Goal: Task Accomplishment & Management: Manage account settings

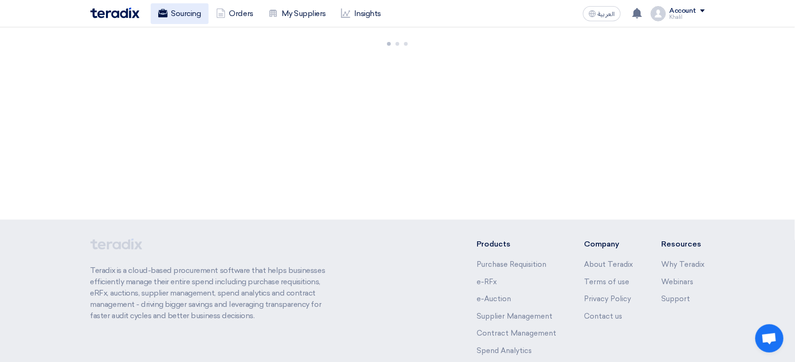
click at [189, 9] on link "Sourcing" at bounding box center [180, 13] width 58 height 21
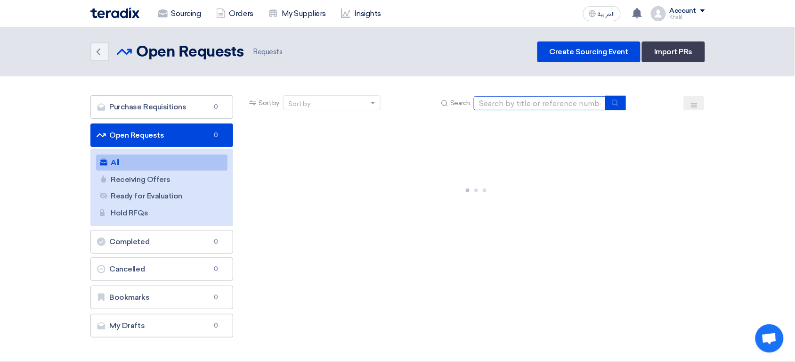
click at [532, 96] on input at bounding box center [540, 103] width 132 height 14
paste input "71227"
type input "71227"
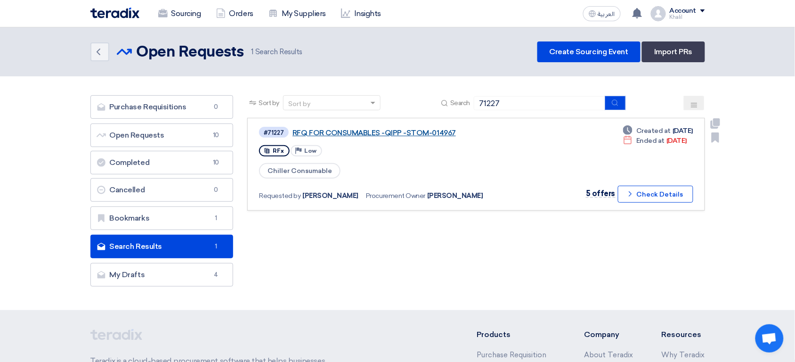
click at [384, 131] on link "RFQ FOR CONSUMABLES -QIPP -STOM-014967" at bounding box center [409, 133] width 235 height 8
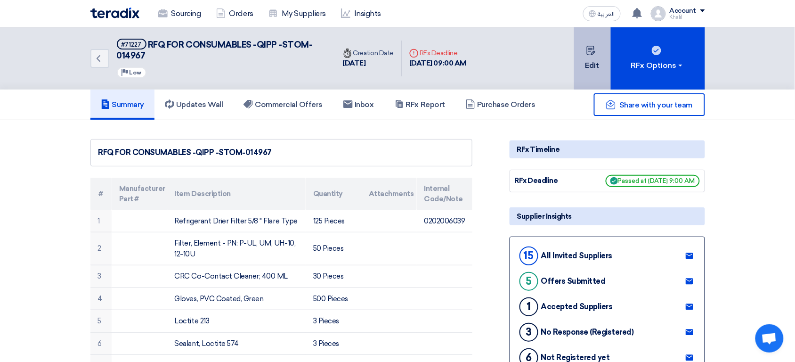
click at [592, 52] on icon at bounding box center [590, 50] width 9 height 9
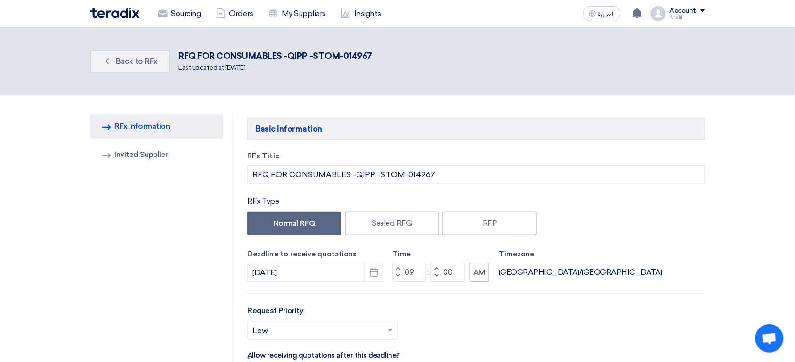
scroll to position [4339, 0]
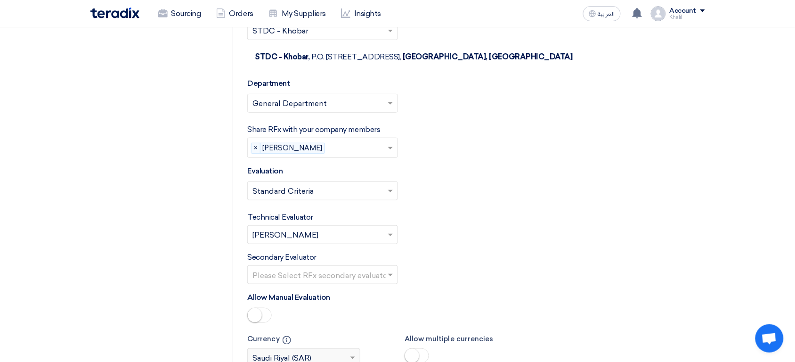
click at [119, 9] on img at bounding box center [114, 13] width 49 height 11
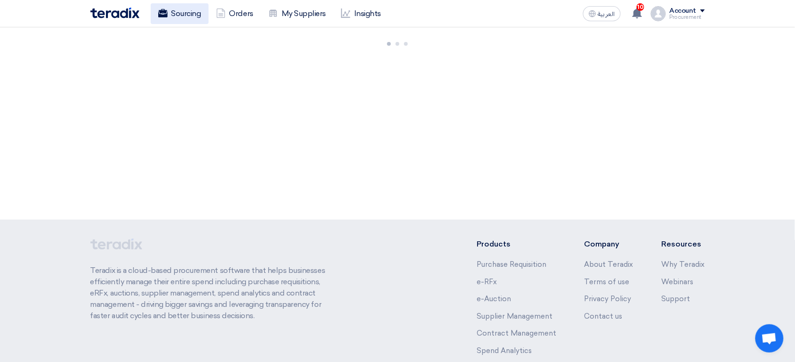
click at [192, 14] on link "Sourcing" at bounding box center [180, 13] width 58 height 21
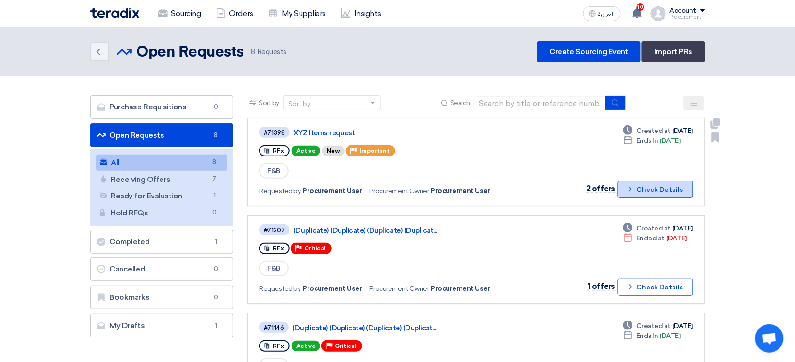
click at [657, 189] on button "Check details Check Details" at bounding box center [655, 189] width 75 height 17
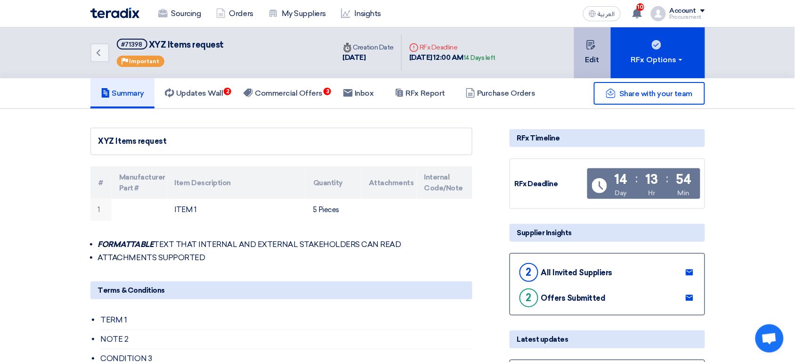
click at [589, 59] on button "Edit" at bounding box center [592, 52] width 37 height 51
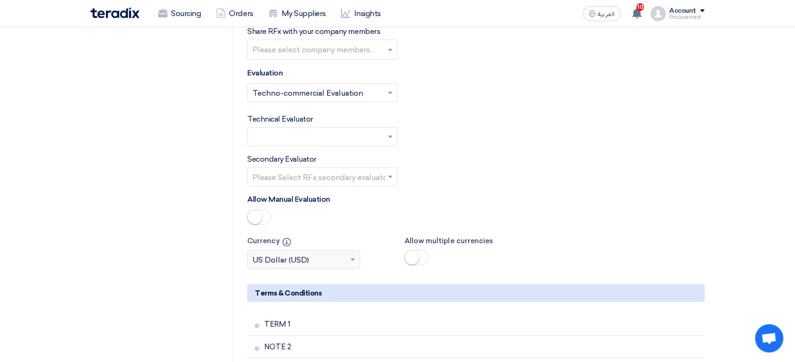
scroll to position [1209, 0]
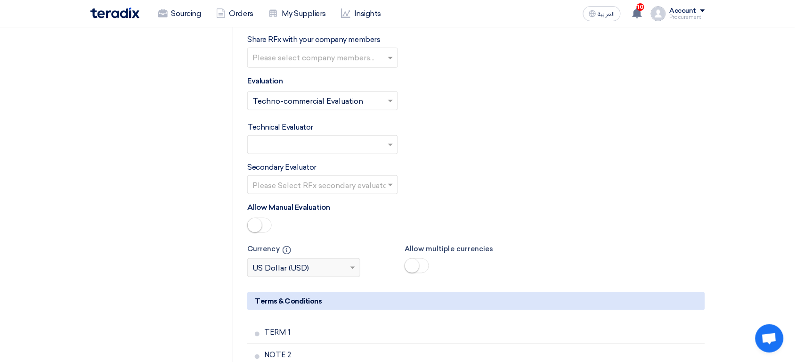
click at [310, 144] on input "text" at bounding box center [317, 146] width 131 height 16
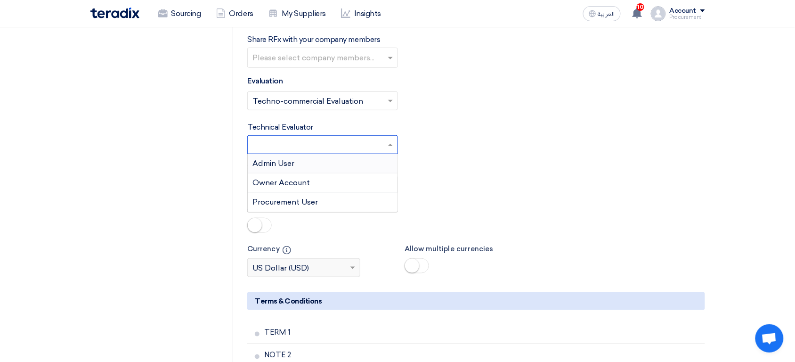
click at [306, 66] on input "text" at bounding box center [323, 59] width 143 height 16
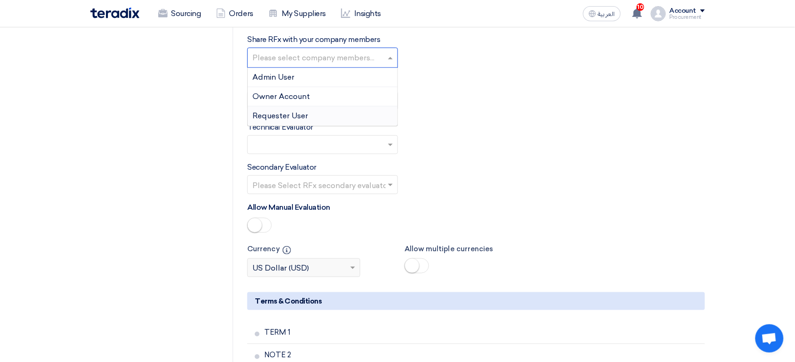
click at [306, 120] on span "Requester User" at bounding box center [280, 115] width 56 height 9
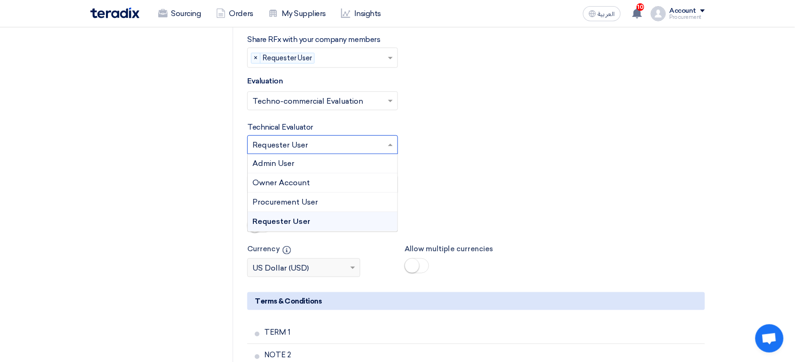
click at [284, 146] on input "text" at bounding box center [317, 146] width 131 height 16
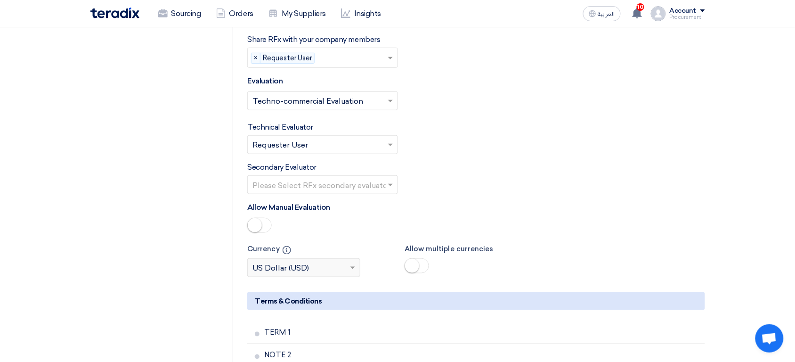
click at [269, 129] on label "Technical Evaluator" at bounding box center [280, 126] width 66 height 11
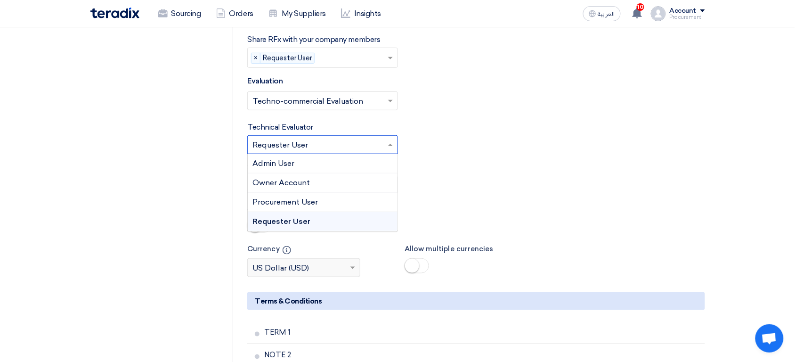
click at [311, 149] on input "text" at bounding box center [317, 146] width 131 height 16
click at [282, 224] on span "Requester User" at bounding box center [281, 221] width 58 height 9
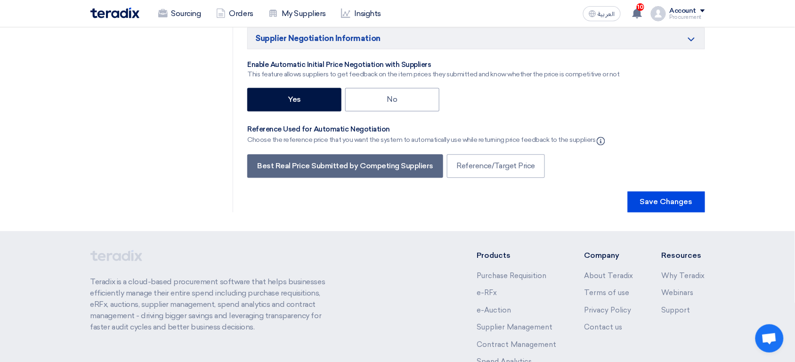
scroll to position [1608, 0]
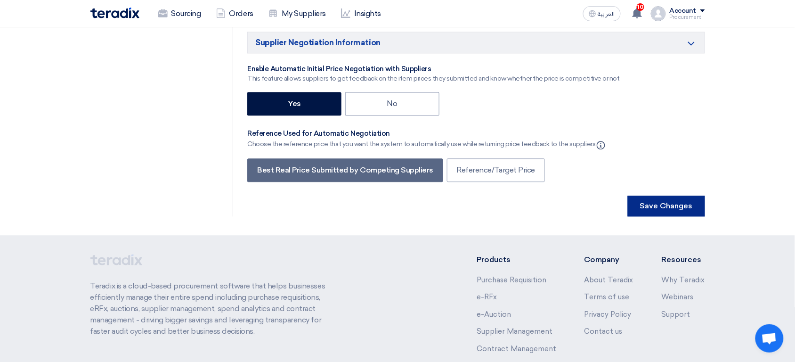
click at [661, 205] on button "Save Changes" at bounding box center [665, 205] width 77 height 21
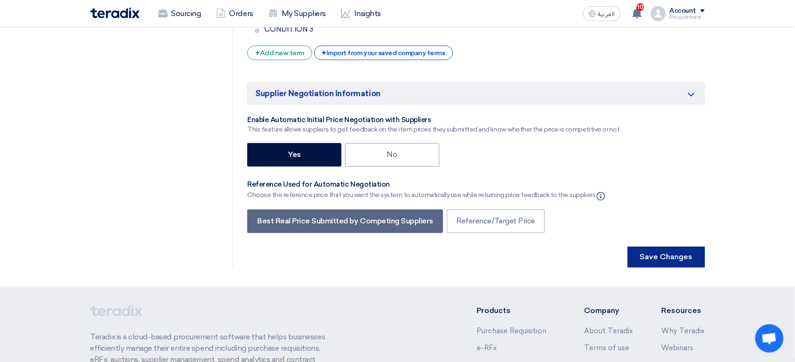
scroll to position [1554, 0]
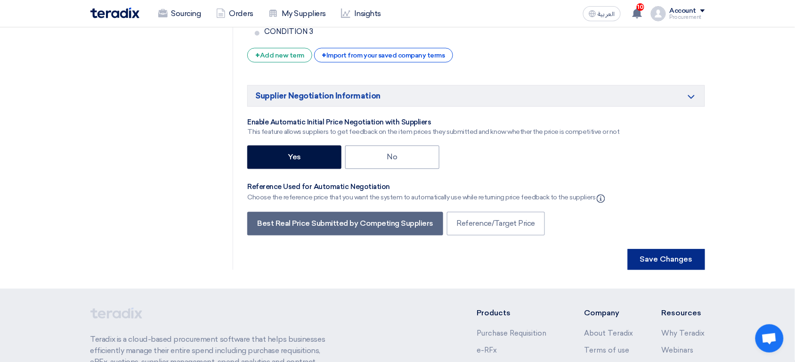
click at [667, 265] on button "Save Changes" at bounding box center [665, 259] width 77 height 21
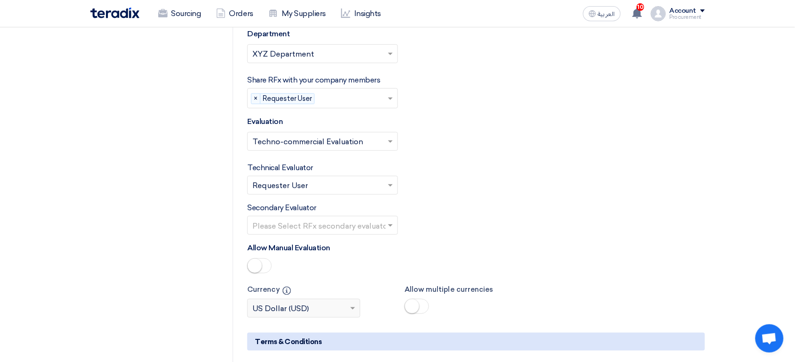
scroll to position [0, 0]
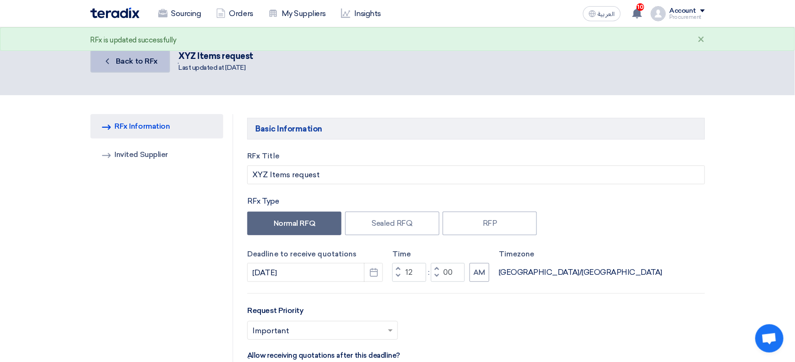
click at [148, 64] on span "Back to RFx" at bounding box center [137, 60] width 42 height 9
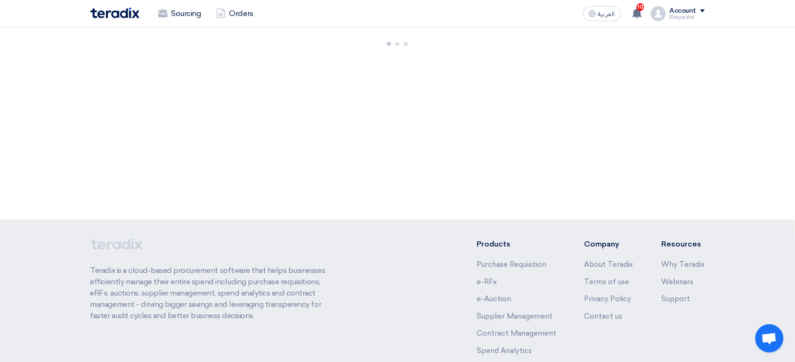
click at [3, 141] on div "New PR Submit your requirements with a variety of sourcing events: RFP/RFQ/Auct…" at bounding box center [397, 123] width 795 height 192
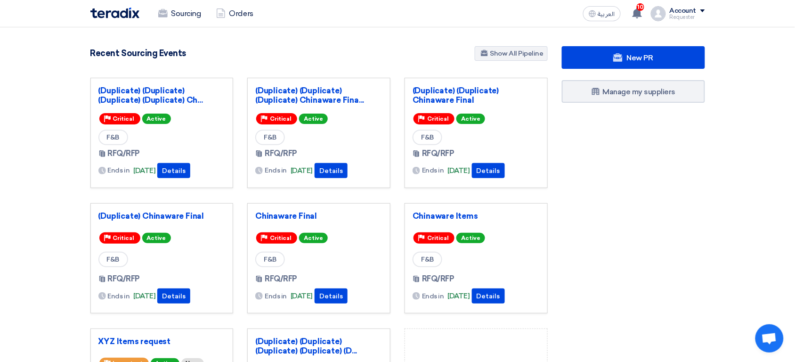
click at [689, 17] on div "Requester" at bounding box center [686, 17] width 35 height 5
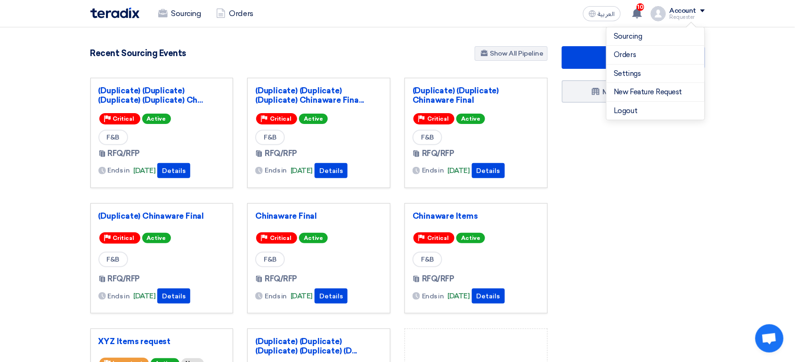
click at [574, 186] on div "New PR Manage my suppliers" at bounding box center [633, 261] width 157 height 430
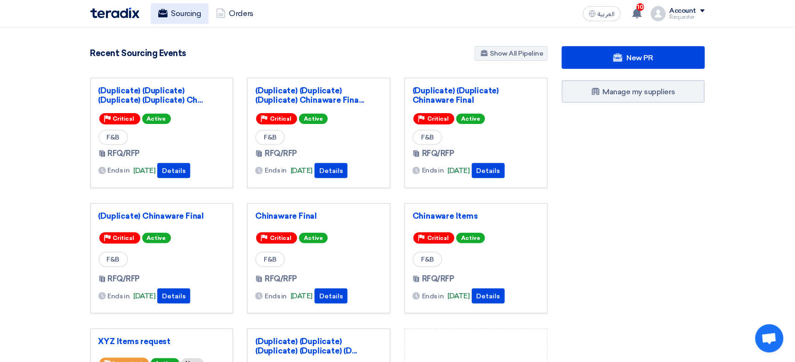
click at [188, 12] on link "Sourcing" at bounding box center [180, 13] width 58 height 21
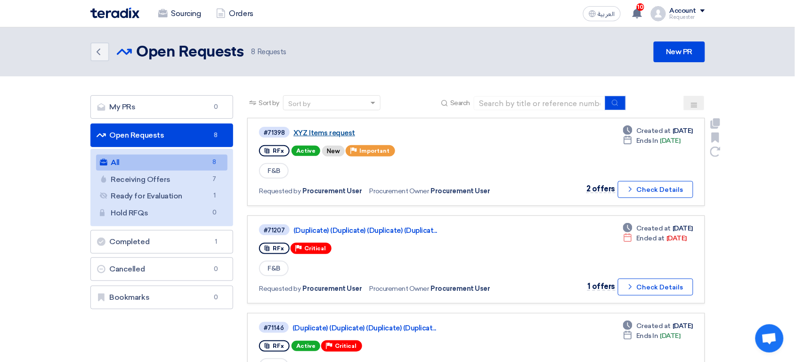
click at [339, 131] on link "XYZ Items request" at bounding box center [410, 133] width 235 height 8
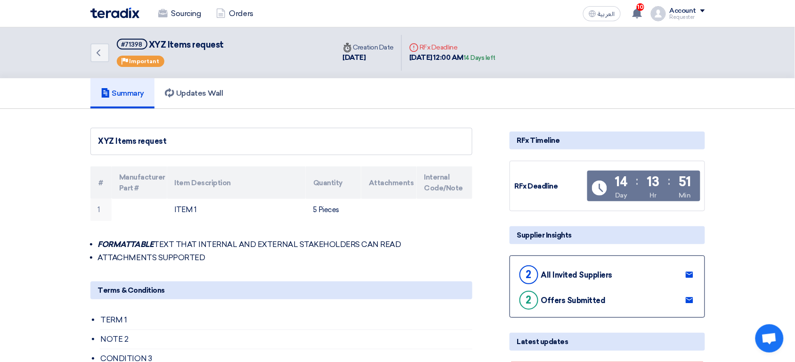
click at [495, 59] on div "14 Days left" at bounding box center [479, 57] width 32 height 9
click at [497, 71] on div "Back #71398 XYZ Items request Priority Important Time Creation Date 14 Sep, 202…" at bounding box center [296, 52] width 413 height 51
click at [487, 59] on div "14 Days left" at bounding box center [479, 57] width 32 height 9
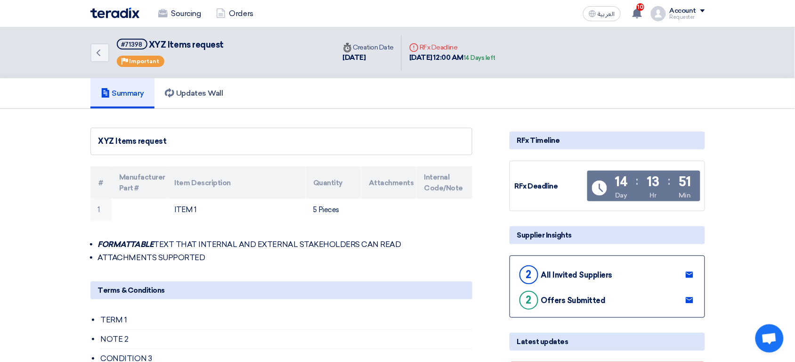
drag, startPoint x: 487, startPoint y: 59, endPoint x: 509, endPoint y: 59, distance: 21.7
click at [495, 59] on div "14 Days left" at bounding box center [479, 57] width 32 height 9
click at [205, 106] on link "Updates Wall" at bounding box center [193, 93] width 79 height 30
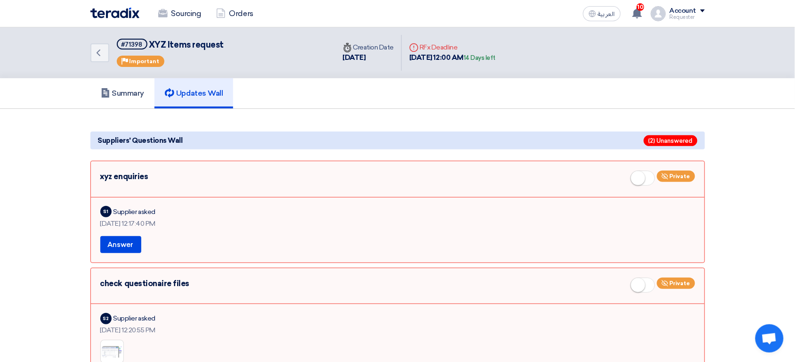
click at [132, 177] on div "xyz enquiries Private" at bounding box center [397, 179] width 595 height 19
click at [153, 143] on span "Suppliers' Questions Wall" at bounding box center [140, 140] width 85 height 10
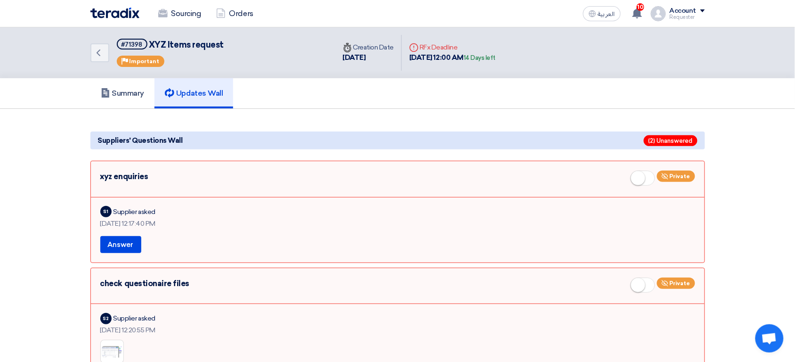
click at [153, 143] on span "Suppliers' Questions Wall" at bounding box center [140, 140] width 85 height 10
click at [126, 212] on div "Supplier asked" at bounding box center [134, 212] width 42 height 10
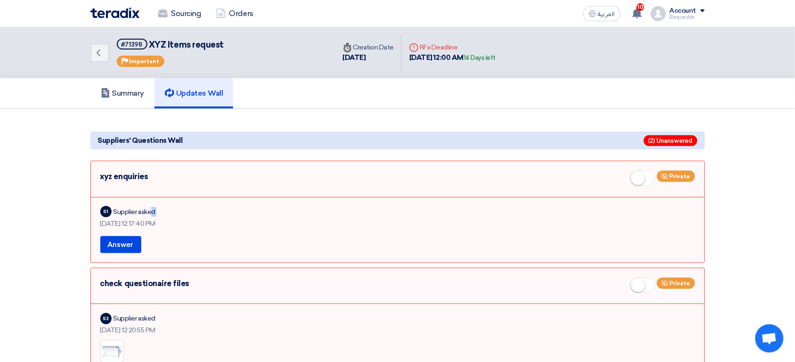
click at [126, 212] on div "Supplier asked" at bounding box center [134, 212] width 42 height 10
click at [121, 225] on div "[DATE] 12:17:40 PM" at bounding box center [397, 223] width 595 height 10
click at [132, 180] on div "xyz enquiries Private" at bounding box center [397, 179] width 595 height 19
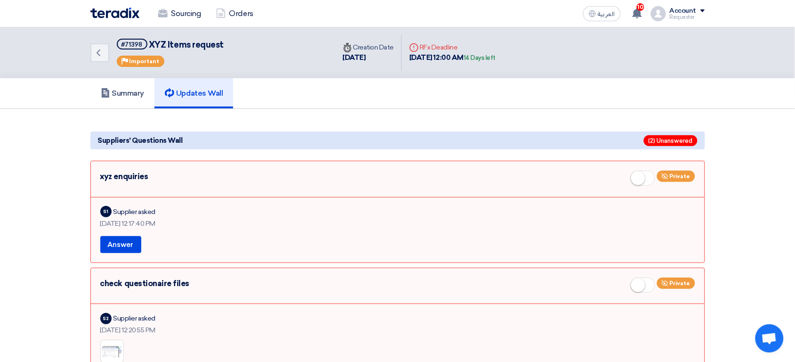
click at [132, 180] on div "xyz enquiries Private" at bounding box center [397, 179] width 595 height 19
click at [129, 240] on button "Answer" at bounding box center [120, 244] width 41 height 17
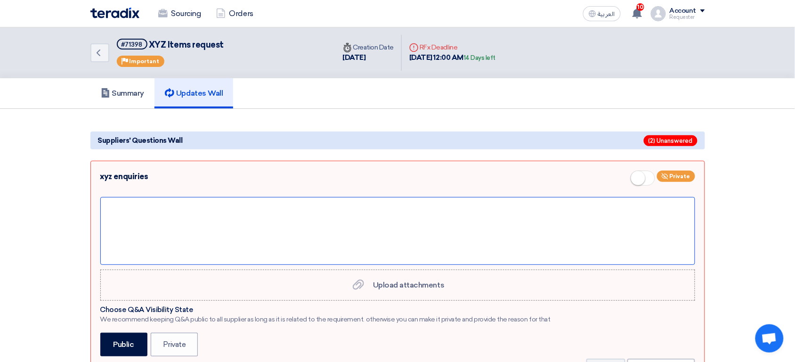
click at [267, 210] on div at bounding box center [397, 231] width 595 height 68
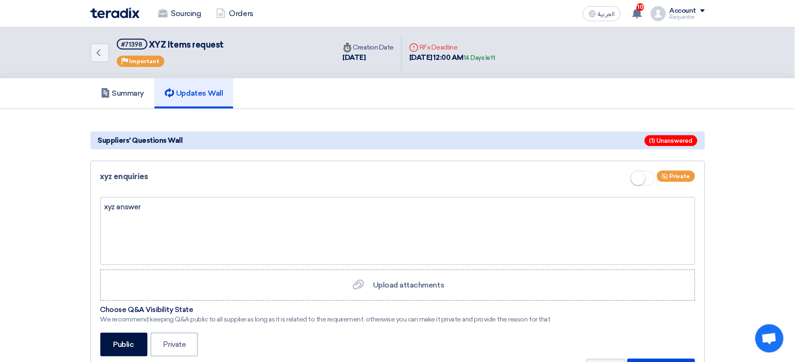
click at [645, 178] on small at bounding box center [638, 178] width 14 height 14
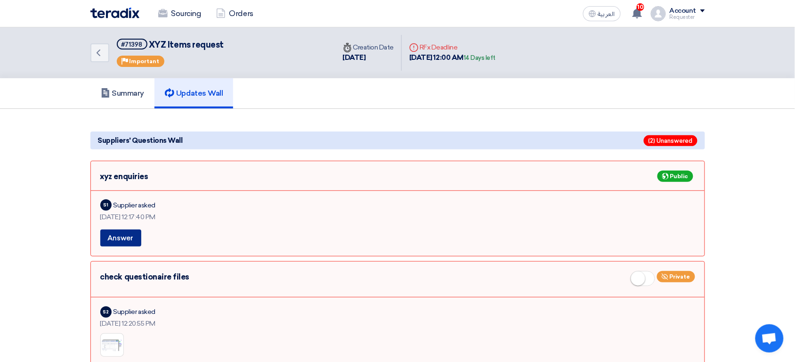
click at [134, 244] on button "Answer" at bounding box center [120, 237] width 41 height 17
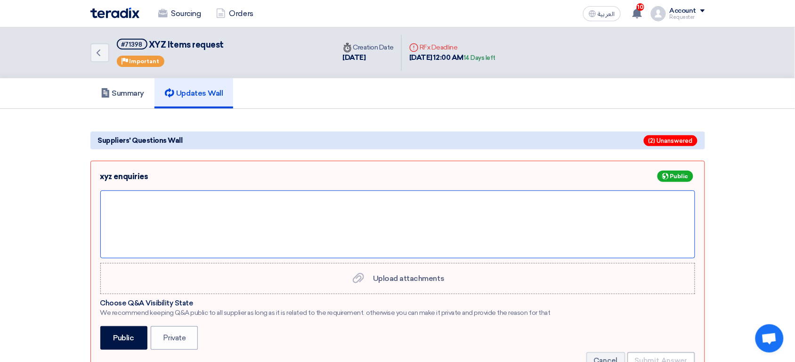
click at [184, 230] on div at bounding box center [397, 224] width 595 height 68
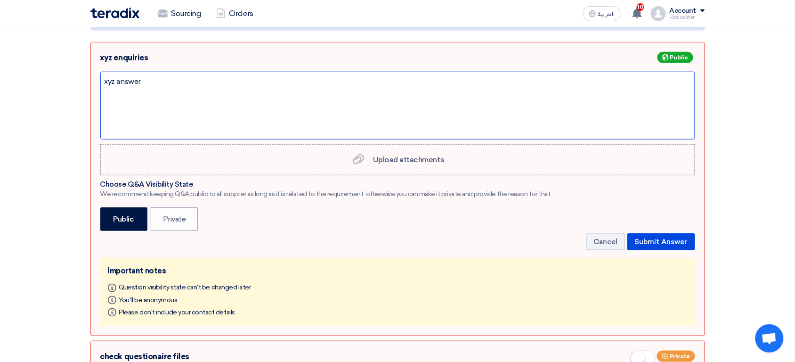
scroll to position [121, 0]
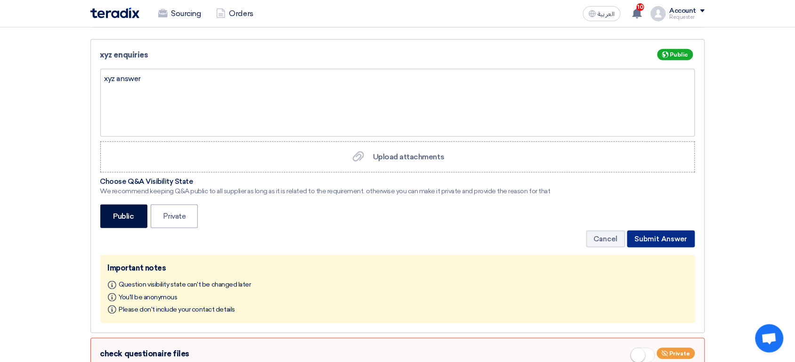
click at [686, 245] on button "Submit Answer" at bounding box center [661, 238] width 68 height 17
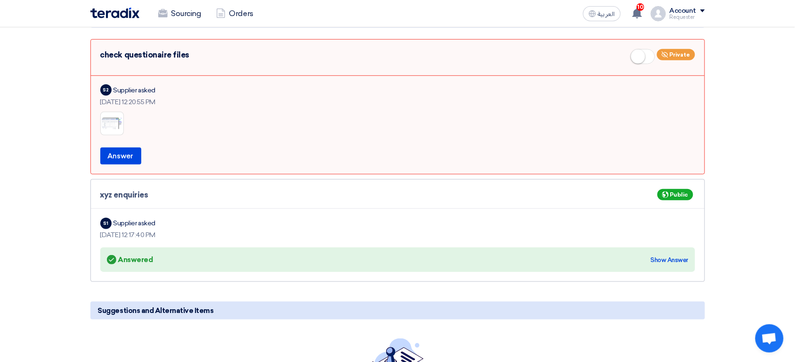
scroll to position [83, 0]
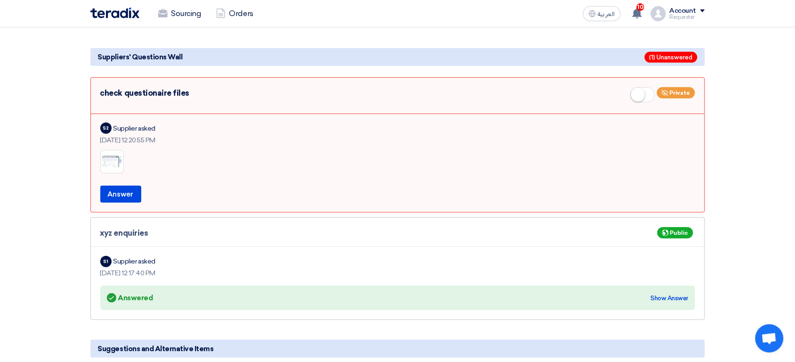
click at [77, 177] on section "Suggestions and Alternative Items No Alternatives/Suggestions yet Alternatives/…" at bounding box center [397, 259] width 795 height 469
click at [76, 196] on section "Suggestions and Alternative Items No Alternatives/Suggestions yet Alternatives/…" at bounding box center [397, 259] width 795 height 469
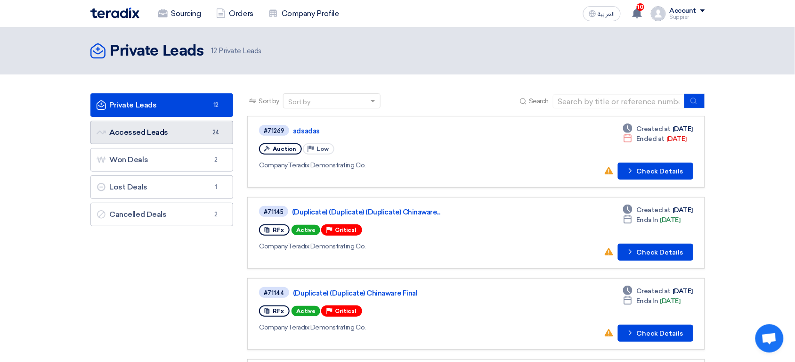
click at [204, 135] on link "Accessed Leads Accessed Leads 24" at bounding box center [161, 133] width 143 height 24
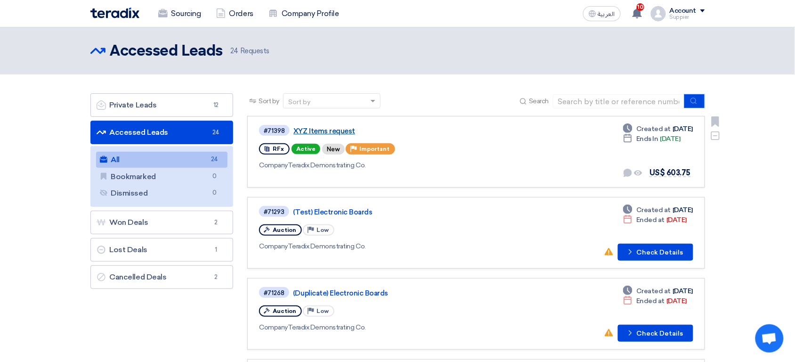
click at [335, 132] on link "XYZ Items request" at bounding box center [410, 131] width 235 height 8
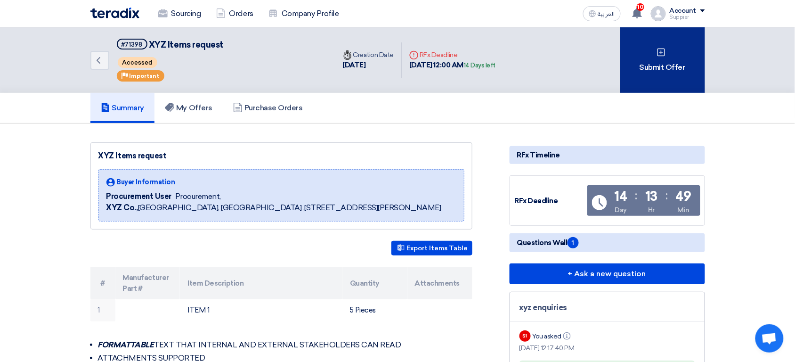
click at [664, 60] on div "Submit Offer" at bounding box center [662, 59] width 85 height 65
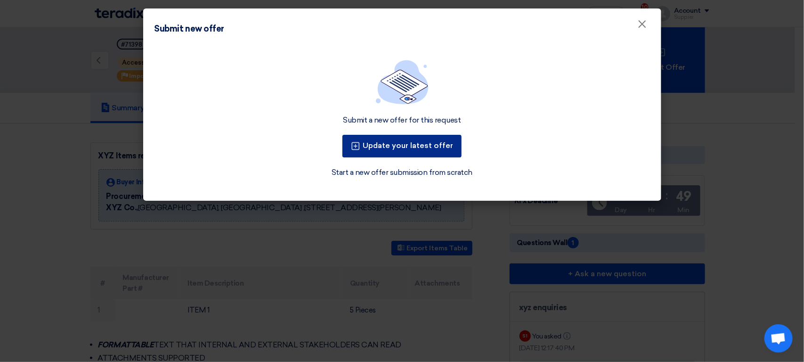
click at [422, 141] on button "Update your latest offer" at bounding box center [401, 146] width 119 height 23
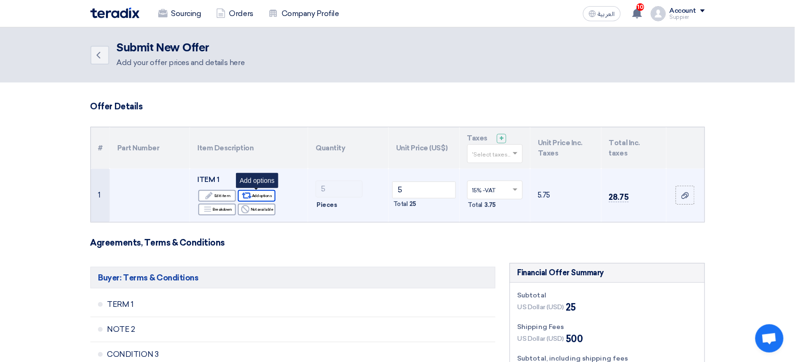
click at [254, 196] on div "Alternative Add options" at bounding box center [257, 196] width 38 height 12
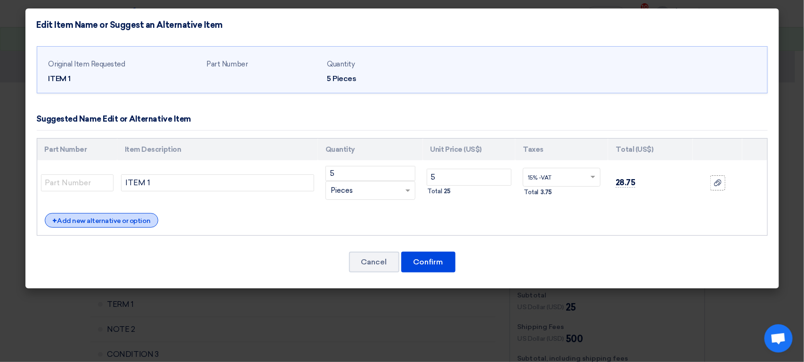
click at [135, 225] on div "+ Add new alternative or option" at bounding box center [102, 220] width 114 height 15
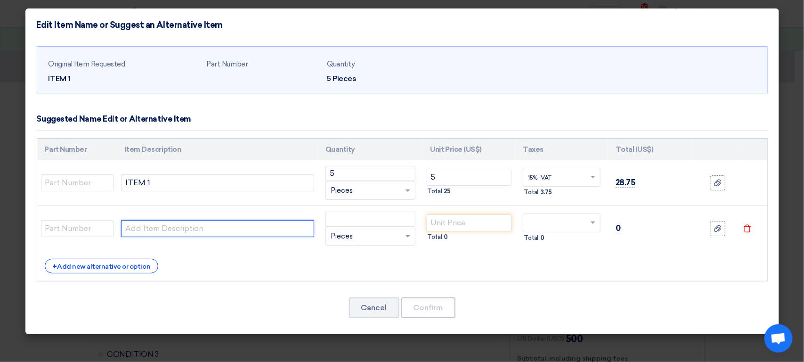
click at [176, 229] on input "text" at bounding box center [217, 228] width 193 height 17
type input "ITEM 2 ALTERNATIVE"
paste input "ITEM 2 ALTERNATIVE"
type input "ITEM 2 ALTERNATIVE"
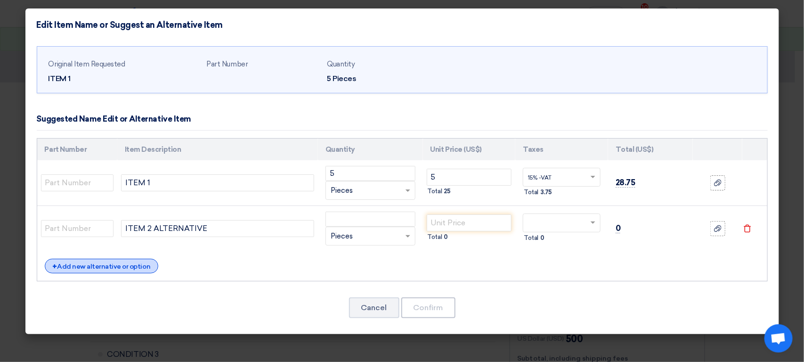
click at [134, 260] on div "+ Add new alternative or option" at bounding box center [102, 265] width 114 height 15
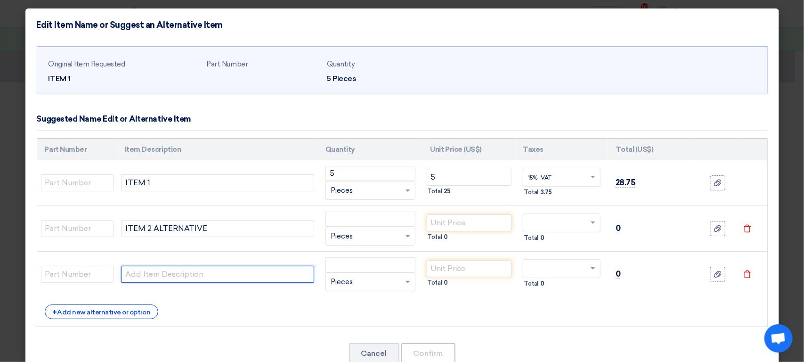
paste input "ITEM 2 ALTERNATIVE"
click at [163, 276] on input "text" at bounding box center [217, 273] width 193 height 17
type input "ITEM 3 ALTERNATIVE"
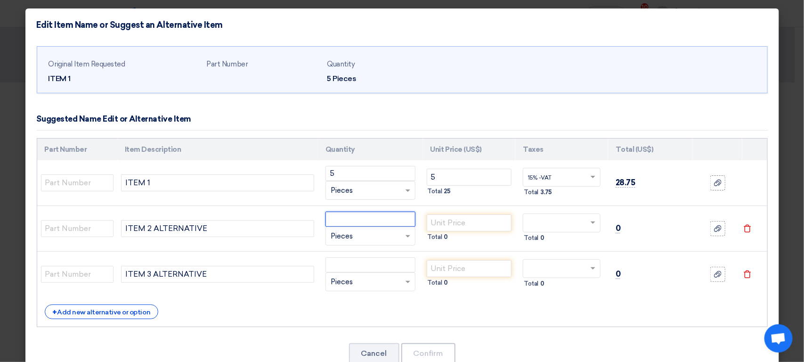
click at [358, 216] on input "number" at bounding box center [370, 218] width 90 height 15
type input "3"
click at [345, 262] on input "number" at bounding box center [370, 264] width 90 height 15
type input "6"
click at [459, 223] on input "number" at bounding box center [468, 222] width 85 height 17
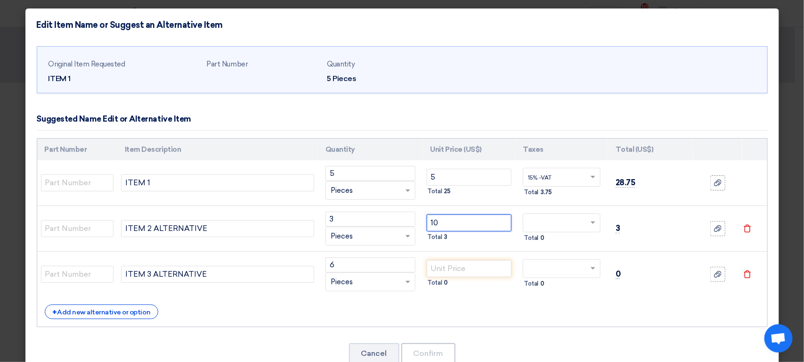
type input "10"
click at [462, 268] on input "number" at bounding box center [468, 268] width 85 height 17
type input "16"
click at [548, 230] on input "text" at bounding box center [556, 223] width 56 height 15
click at [544, 246] on div "15% -VAT" at bounding box center [561, 240] width 77 height 16
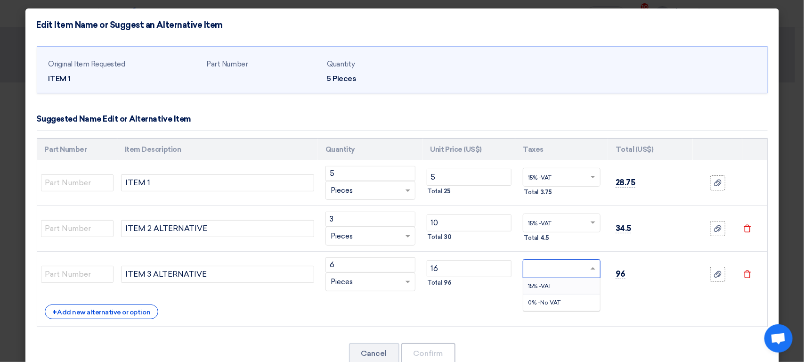
click at [544, 268] on input "text" at bounding box center [556, 269] width 56 height 15
click at [540, 309] on div "0% -No VAT" at bounding box center [561, 302] width 77 height 16
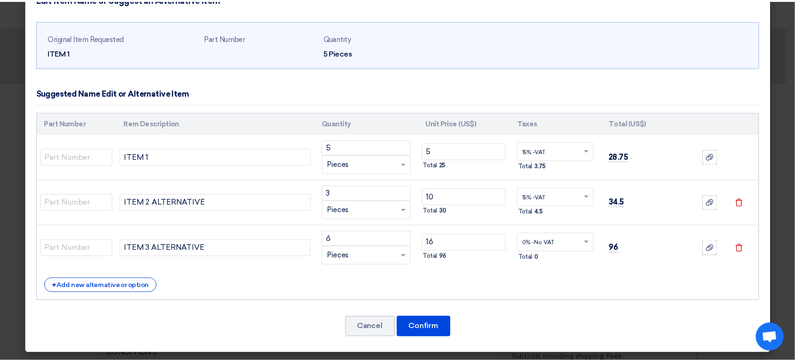
scroll to position [26, 0]
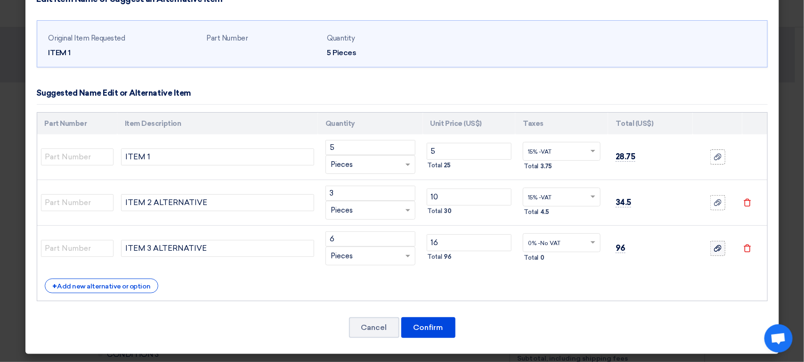
click at [714, 251] on icon at bounding box center [718, 248] width 8 height 8
click at [0, 0] on input "file" at bounding box center [0, 0] width 0 height 0
click at [433, 328] on button "Confirm" at bounding box center [428, 327] width 54 height 21
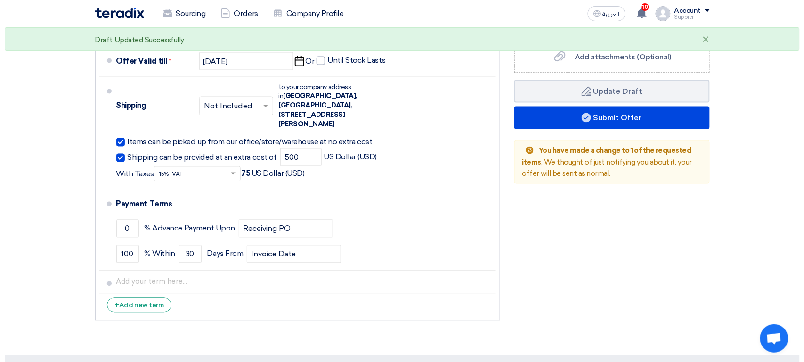
scroll to position [435, 0]
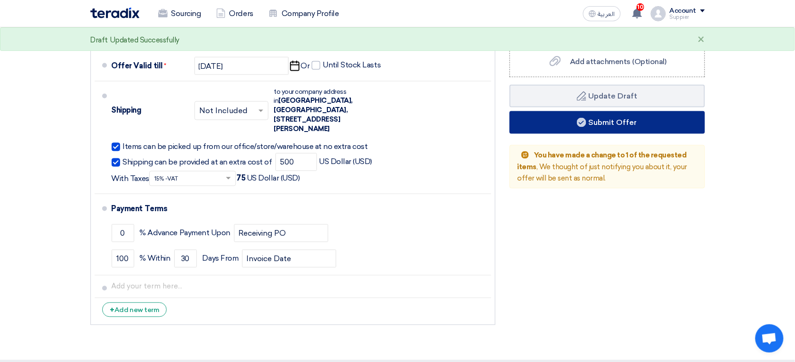
click at [594, 113] on button "Submit Offer" at bounding box center [606, 122] width 195 height 23
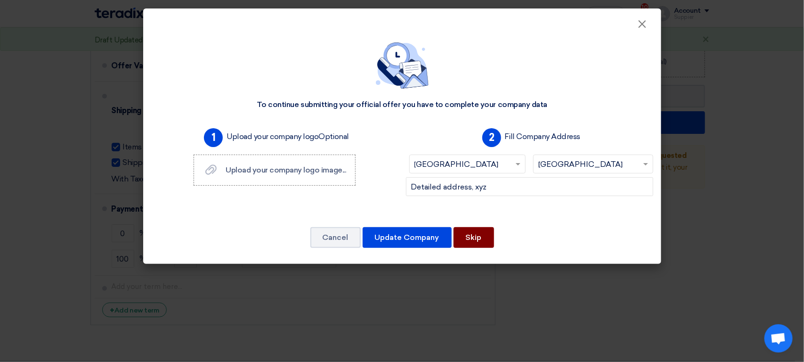
click at [481, 240] on button "Skip" at bounding box center [473, 237] width 40 height 21
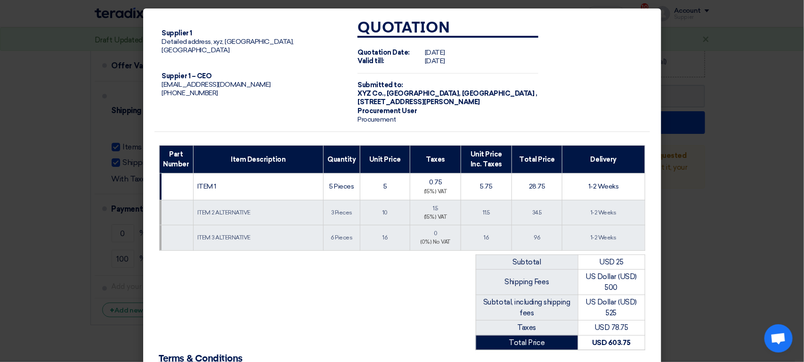
scroll to position [145, 0]
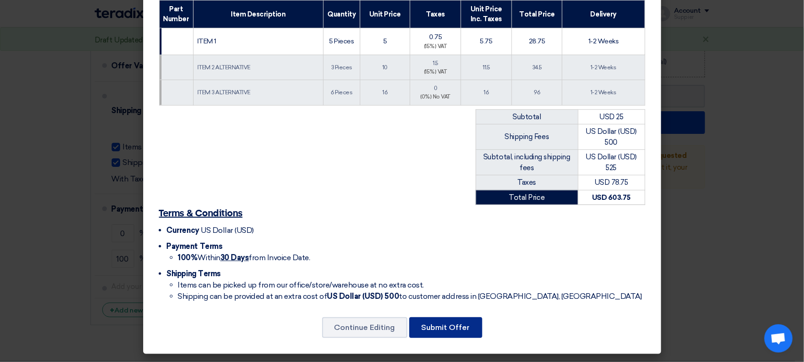
click at [443, 327] on button "Submit Offer" at bounding box center [445, 327] width 73 height 21
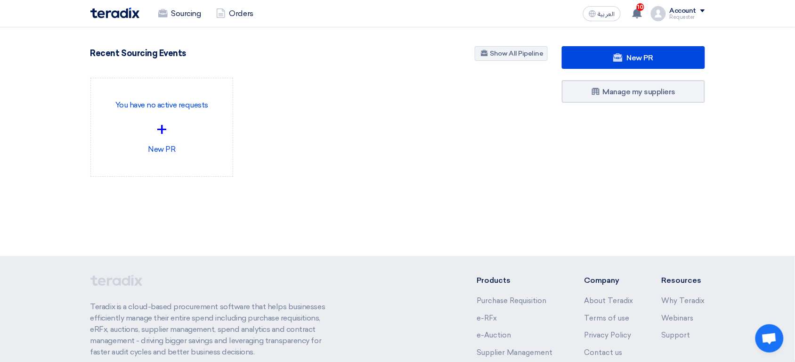
click at [52, 95] on section "New PR Submit your requirements with a variety of sourcing events: RFP/RFQ/Auct…" at bounding box center [397, 133] width 795 height 213
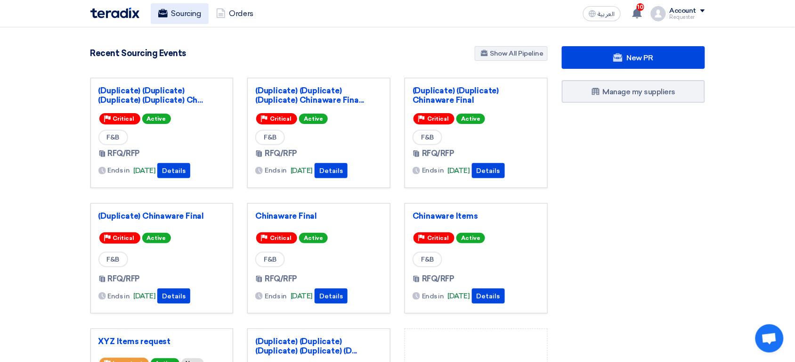
click at [168, 11] on link "Sourcing" at bounding box center [180, 13] width 58 height 21
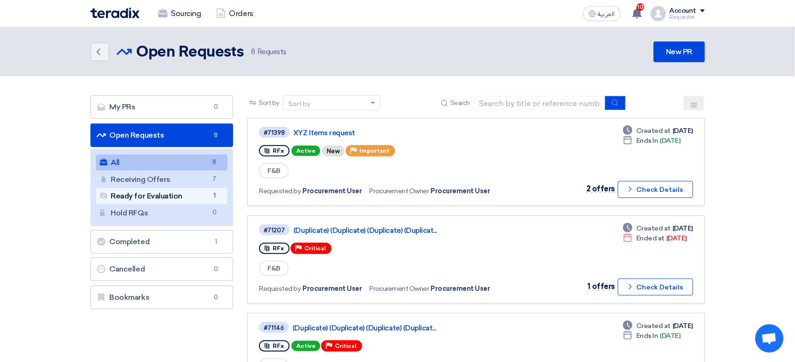
click at [194, 197] on link "Ready for Evaluation Ready for Evaluation 1" at bounding box center [162, 196] width 132 height 16
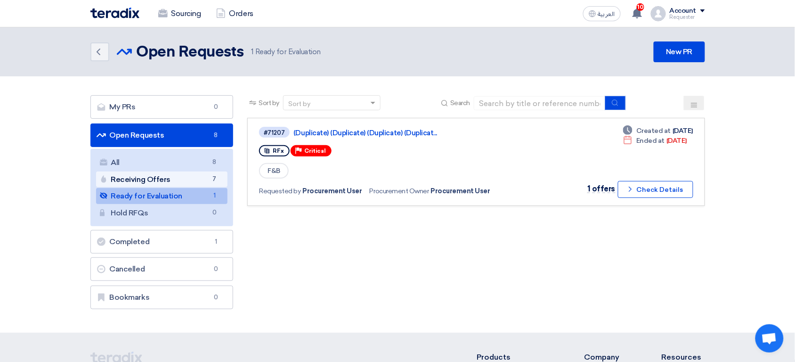
click at [161, 178] on link "Receiving Offers Receiving Offers 7" at bounding box center [162, 179] width 132 height 16
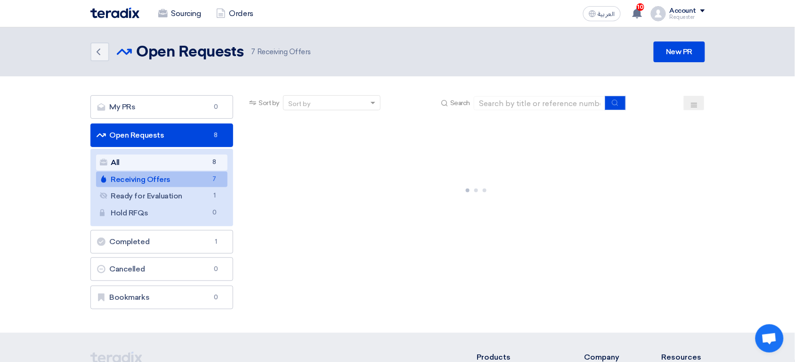
click at [172, 168] on link "All All 8" at bounding box center [162, 162] width 132 height 16
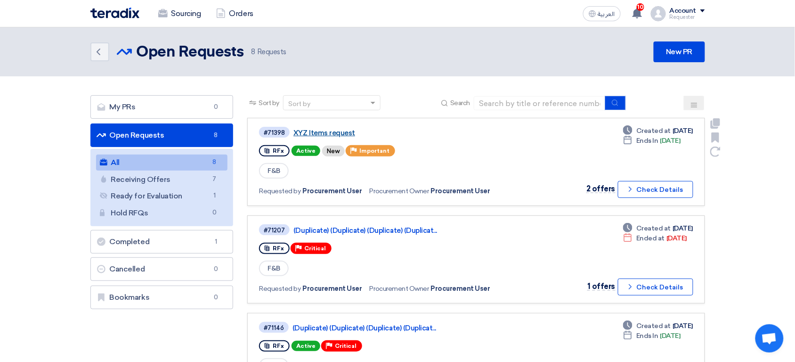
click at [316, 129] on link "XYZ Items request" at bounding box center [410, 133] width 235 height 8
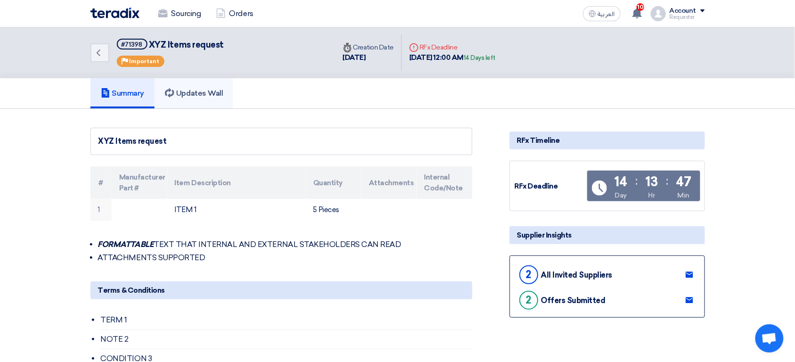
click at [214, 98] on link "Updates Wall" at bounding box center [193, 93] width 79 height 30
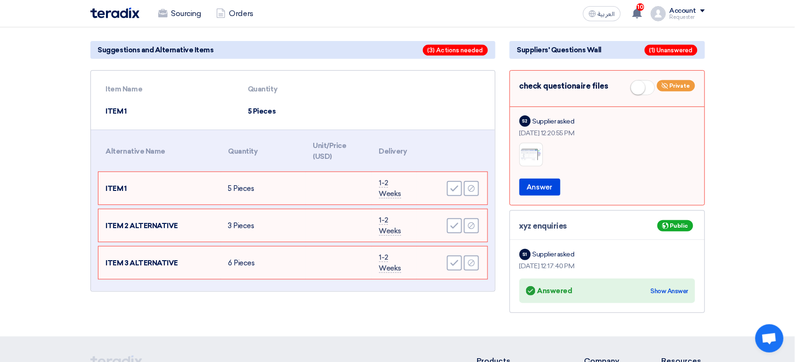
scroll to position [71, 0]
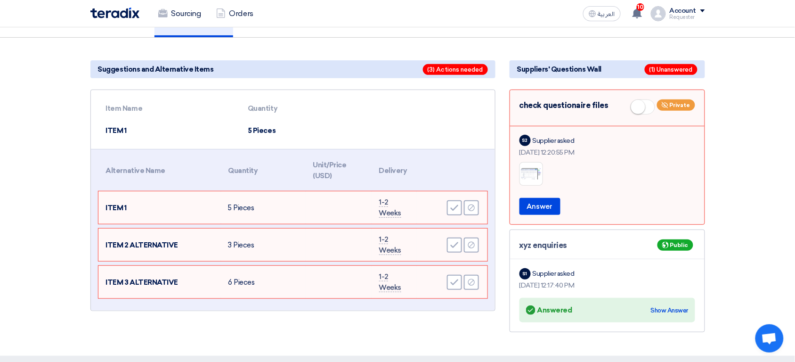
click at [110, 133] on td "ITEM 1" at bounding box center [169, 131] width 142 height 22
drag, startPoint x: 110, startPoint y: 133, endPoint x: 258, endPoint y: 130, distance: 148.3
click at [258, 130] on tr "ITEM 1 5 Pieces" at bounding box center [292, 131] width 389 height 22
click at [122, 139] on td "ITEM 1" at bounding box center [169, 131] width 142 height 22
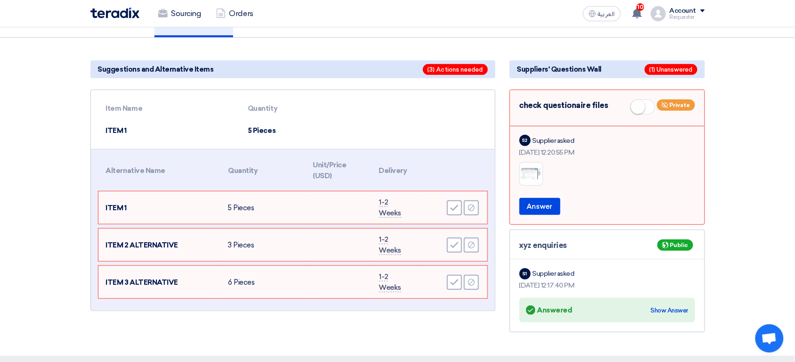
click at [257, 130] on td "5 Pieces" at bounding box center [289, 131] width 98 height 22
click at [250, 130] on td "5 Pieces" at bounding box center [289, 131] width 98 height 22
click at [117, 207] on span "ITEM 1" at bounding box center [116, 207] width 21 height 8
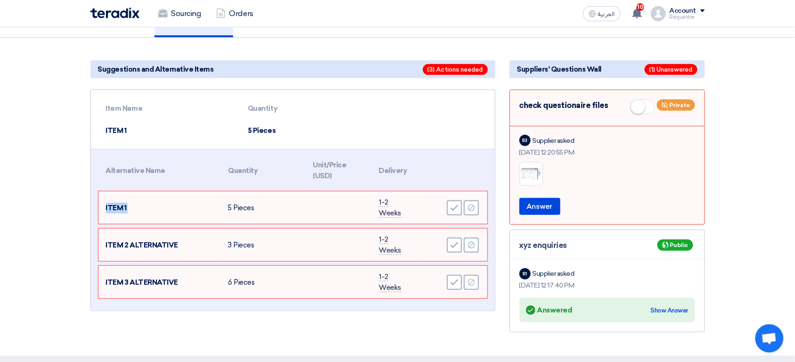
click at [117, 207] on span "ITEM 1" at bounding box center [116, 207] width 21 height 8
click at [468, 206] on icon "Reject" at bounding box center [471, 207] width 8 height 8
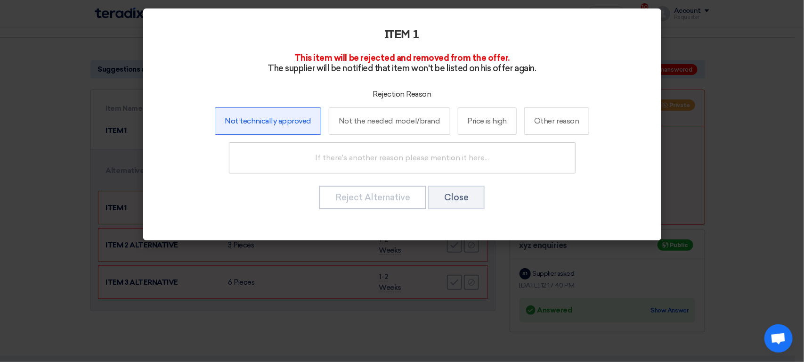
click at [287, 124] on label "Not technically approved" at bounding box center [268, 120] width 106 height 27
click at [271, 124] on input "Not technically approved" at bounding box center [268, 121] width 6 height 6
radio input "true"
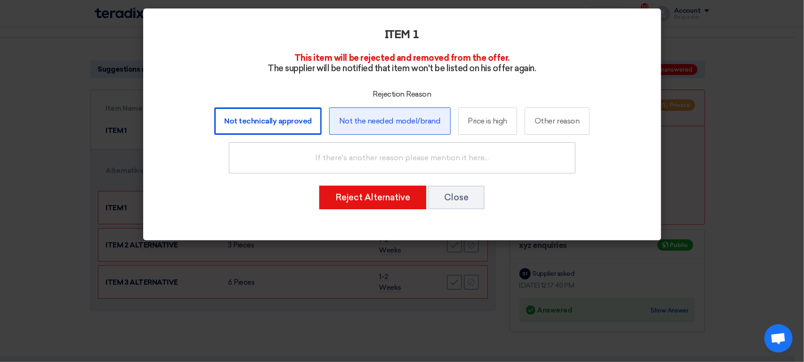
click at [417, 121] on label "Not the needed model/brand" at bounding box center [389, 120] width 121 height 27
click at [393, 121] on input "Not the needed model/brand" at bounding box center [389, 121] width 6 height 6
radio input "true"
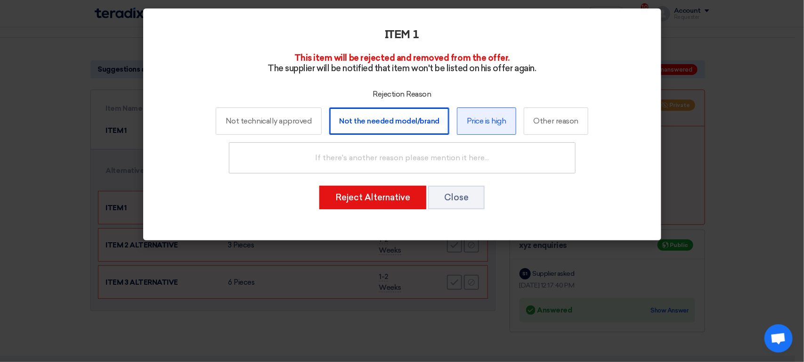
click at [500, 131] on label "Price is high" at bounding box center [486, 120] width 59 height 27
click at [489, 124] on input "Price is high" at bounding box center [486, 121] width 6 height 6
radio input "true"
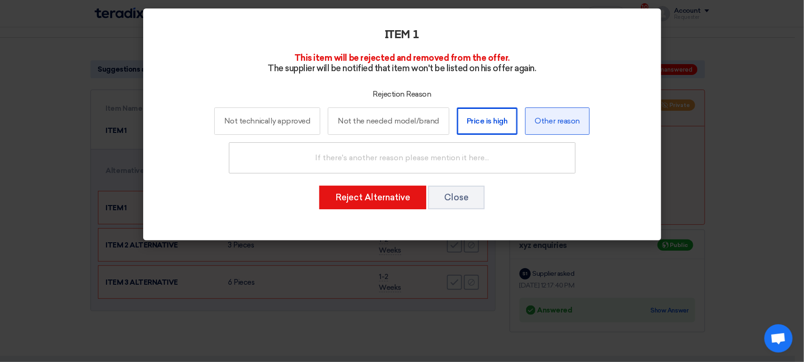
click at [548, 125] on label "Other reason" at bounding box center [557, 120] width 64 height 27
click at [554, 124] on input "Other reason" at bounding box center [557, 121] width 6 height 6
radio input "true"
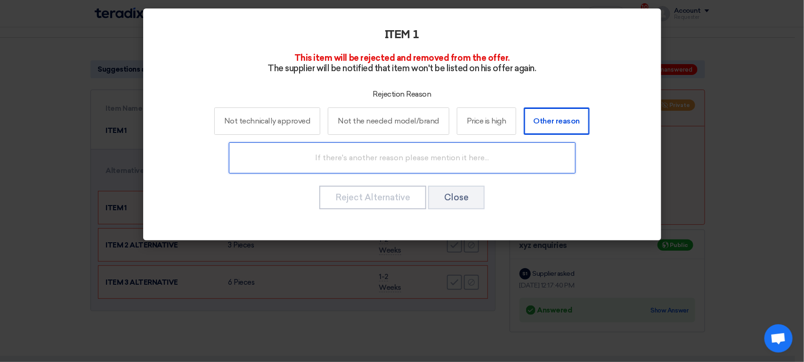
click at [402, 166] on input "text" at bounding box center [402, 157] width 346 height 31
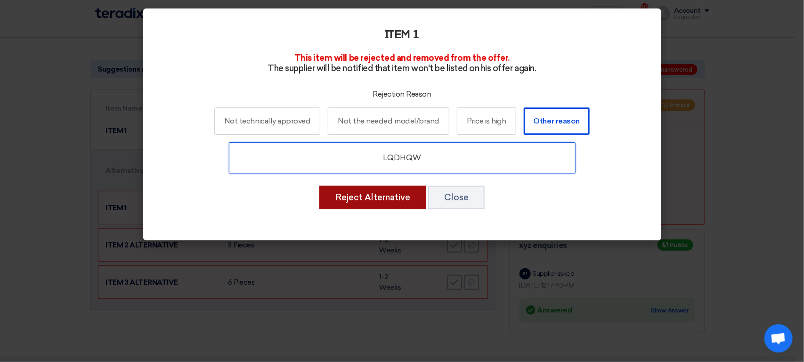
type input "LQDHQW"
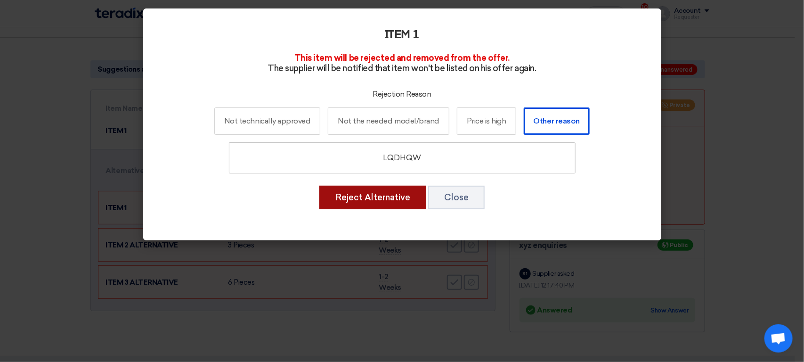
click at [388, 197] on button "Reject Alternative" at bounding box center [372, 197] width 107 height 24
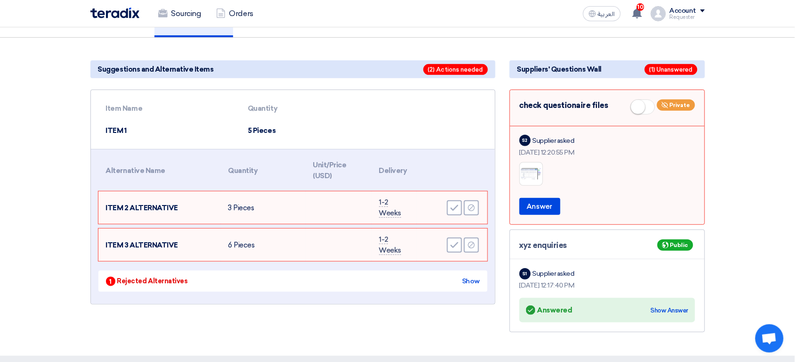
click at [152, 201] on td "ITEM 2 ALTERNATIVE" at bounding box center [159, 207] width 122 height 32
click at [450, 204] on icon "Accept" at bounding box center [454, 207] width 8 height 8
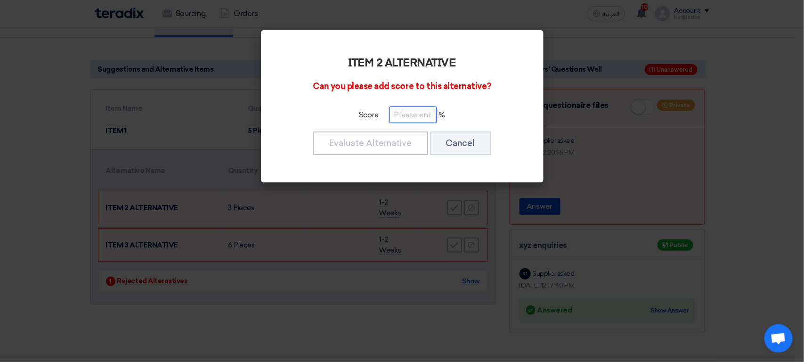
click at [411, 119] on input "number" at bounding box center [412, 114] width 47 height 16
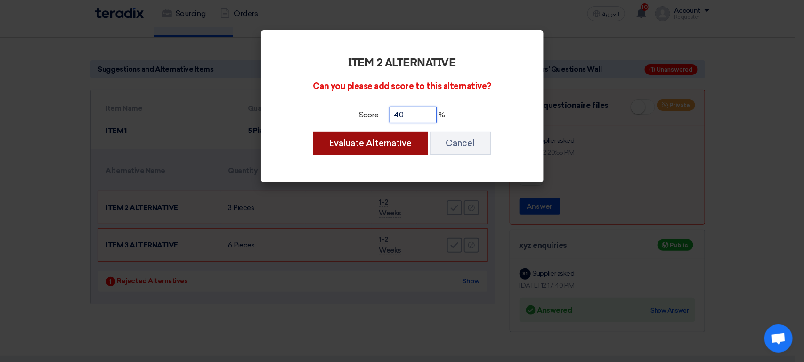
type input "40"
click at [367, 146] on button "Evaluate Alternative" at bounding box center [370, 143] width 115 height 24
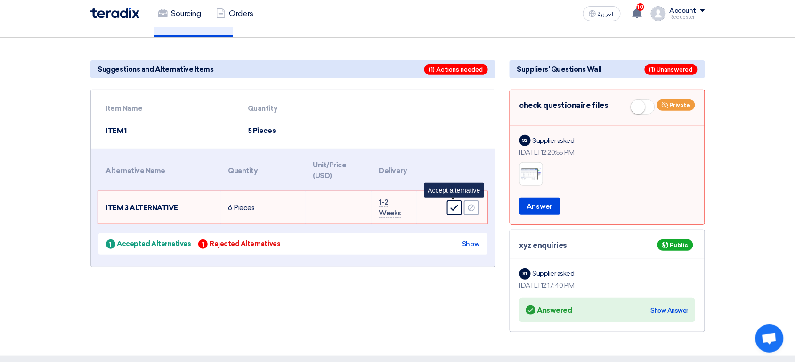
click at [457, 207] on icon "Accept" at bounding box center [454, 207] width 8 height 8
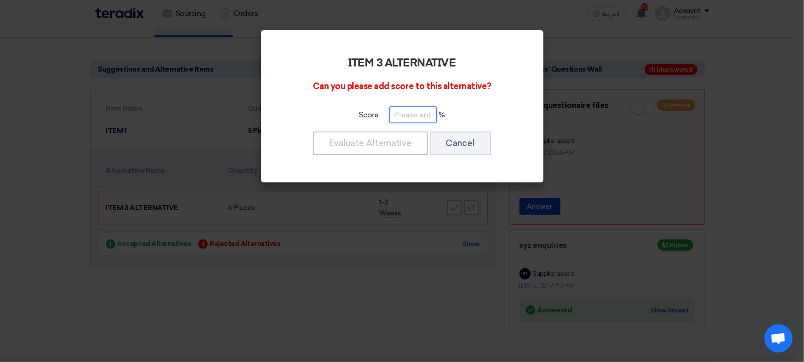
click at [413, 115] on input "number" at bounding box center [412, 114] width 47 height 16
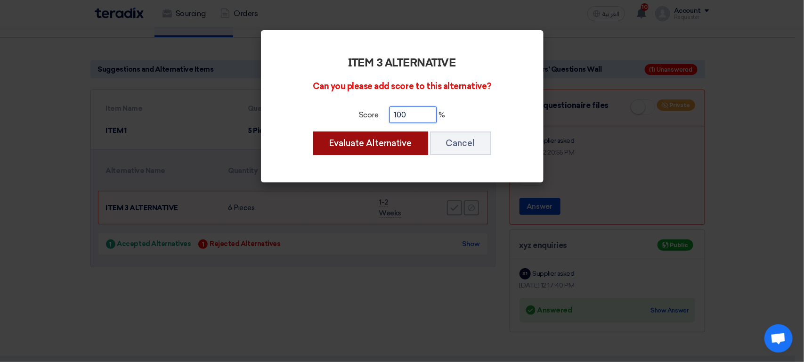
type input "100"
click at [383, 138] on button "Evaluate Alternative" at bounding box center [370, 143] width 115 height 24
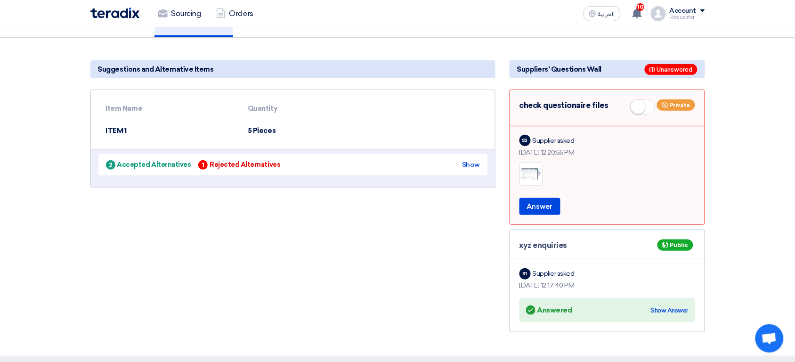
click at [563, 112] on div "check questionaire files Private" at bounding box center [607, 108] width 176 height 19
click at [530, 174] on img at bounding box center [531, 174] width 23 height 14
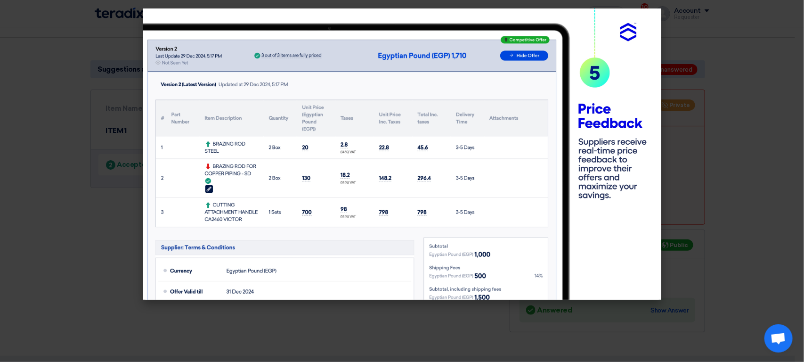
click at [726, 144] on modal-container at bounding box center [402, 181] width 804 height 362
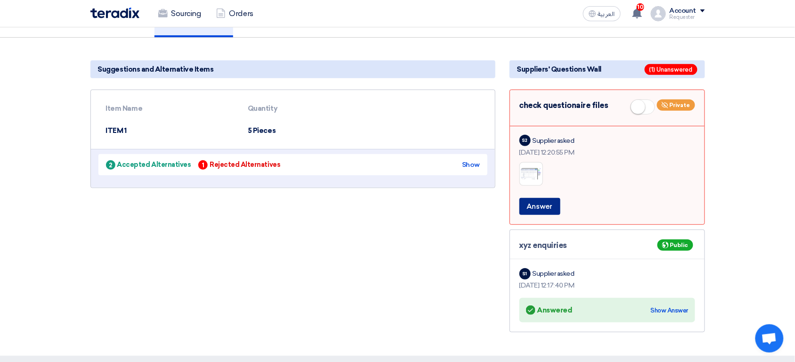
click at [542, 204] on button "Answer" at bounding box center [539, 206] width 41 height 17
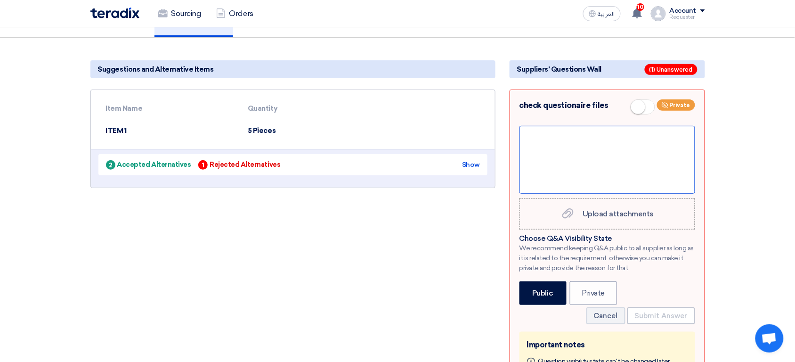
click at [586, 153] on div at bounding box center [607, 160] width 176 height 68
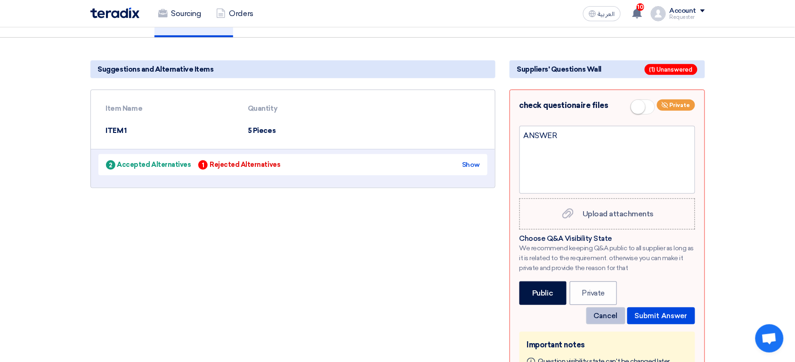
click at [611, 320] on button "Cancel" at bounding box center [605, 315] width 39 height 17
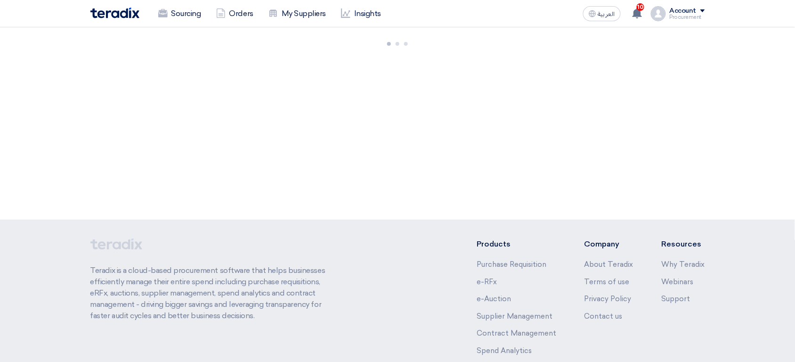
click at [677, 17] on div "Procurement" at bounding box center [686, 17] width 35 height 5
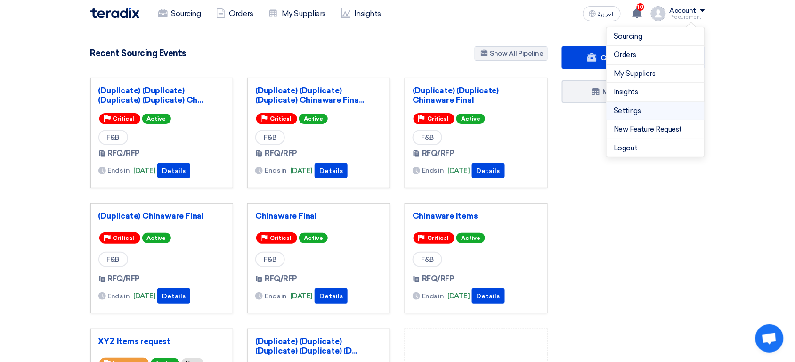
click at [636, 107] on link "Settings" at bounding box center [655, 110] width 83 height 11
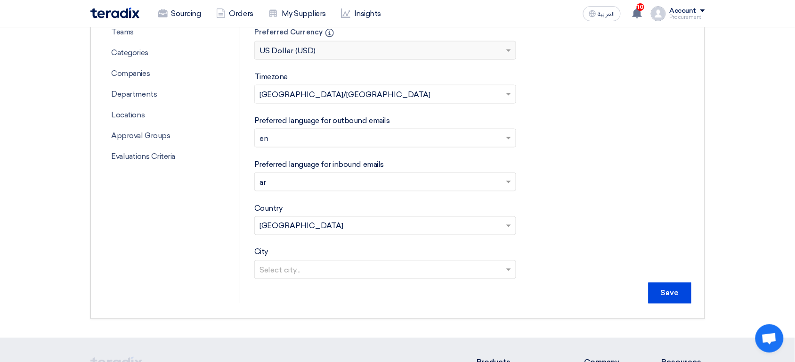
scroll to position [323, 0]
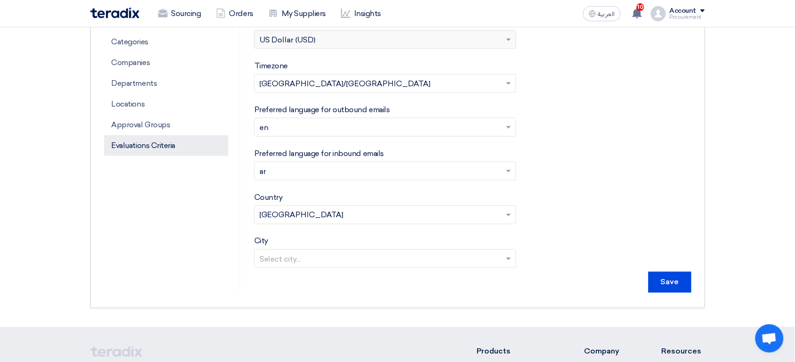
click at [170, 140] on p "Evaluations Criteria" at bounding box center [166, 145] width 124 height 21
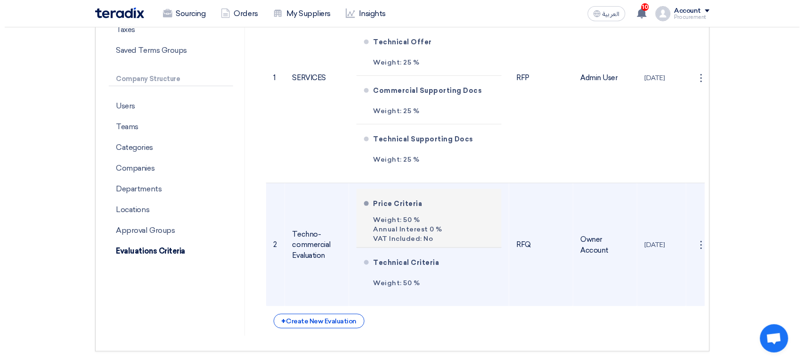
scroll to position [211, 0]
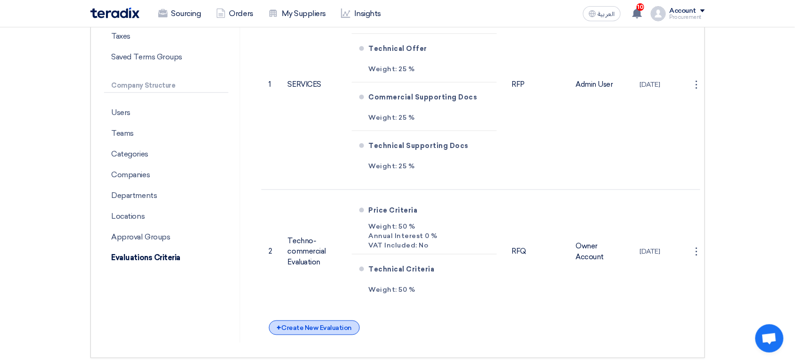
click at [317, 329] on div "+ Create New Evaluation" at bounding box center [314, 327] width 91 height 15
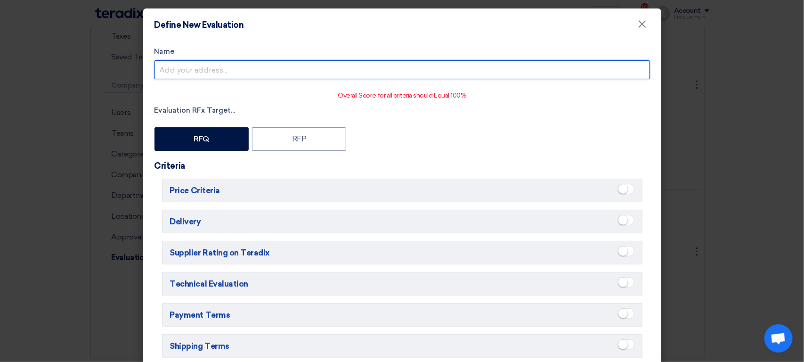
click at [281, 69] on input "Name" at bounding box center [401, 69] width 495 height 19
type input "A"
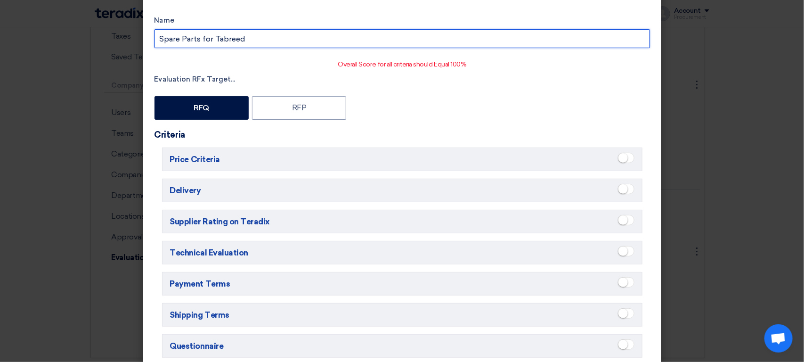
scroll to position [12, 0]
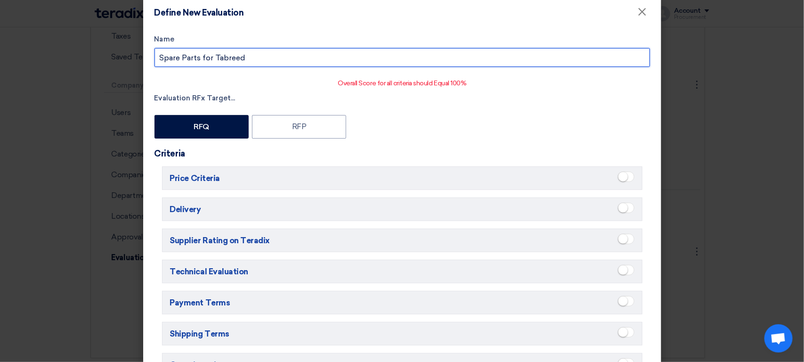
type input "Spare Parts for Tabreed"
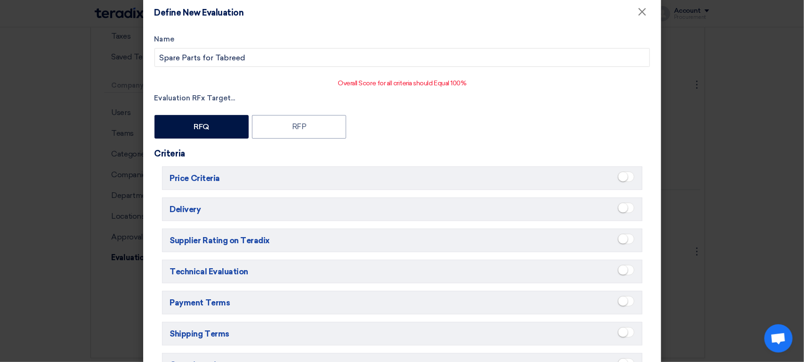
click at [618, 178] on small at bounding box center [622, 176] width 9 height 9
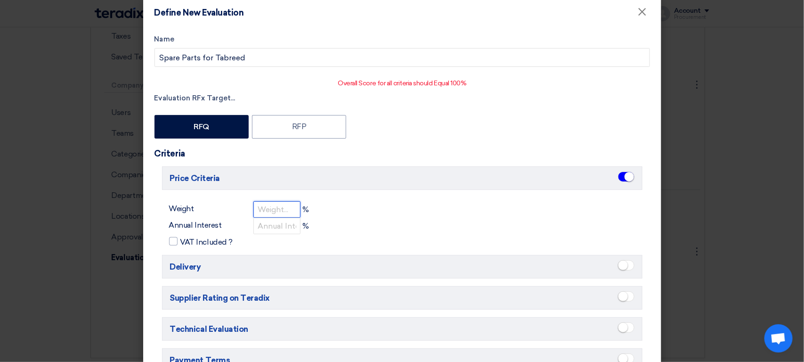
click at [260, 211] on input "number" at bounding box center [276, 209] width 47 height 16
click at [276, 206] on input "number" at bounding box center [276, 209] width 47 height 16
click at [205, 182] on h5 "Price Criteria" at bounding box center [402, 178] width 480 height 24
click at [273, 206] on input "number" at bounding box center [276, 209] width 47 height 16
type input "50"
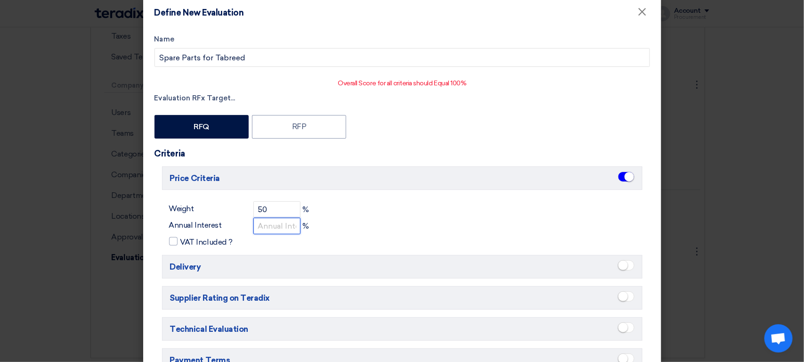
click at [260, 228] on input "number" at bounding box center [276, 225] width 47 height 16
type input "0"
click at [180, 236] on input "VAT Included ?" at bounding box center [183, 239] width 6 height 6
checkbox input "true"
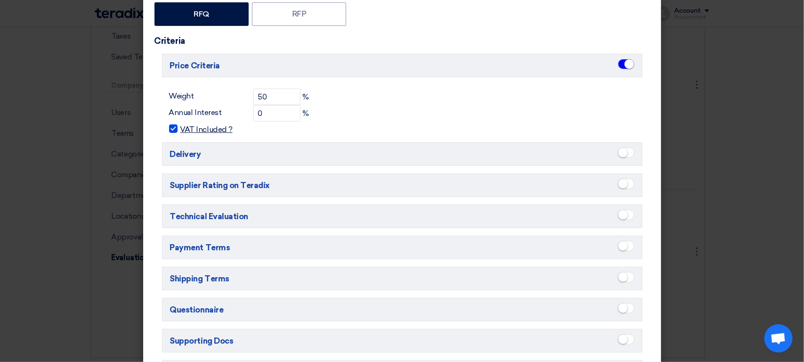
scroll to position [101, 0]
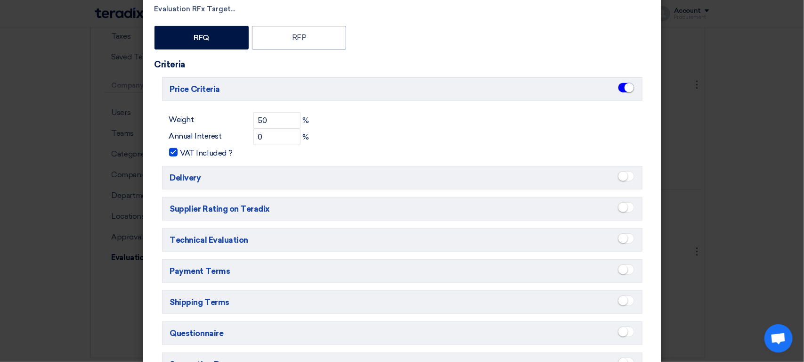
click at [619, 176] on small at bounding box center [622, 175] width 9 height 9
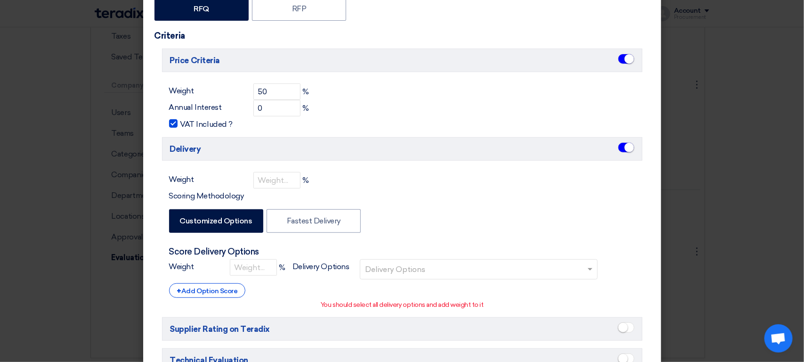
scroll to position [128, 0]
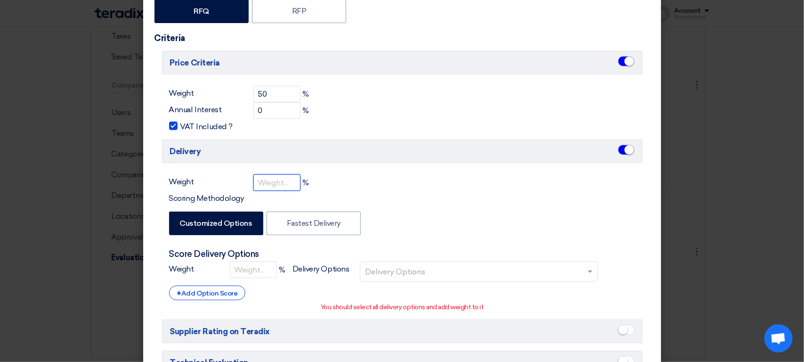
click at [281, 177] on input "number" at bounding box center [276, 182] width 47 height 16
click at [362, 173] on div "Delivery Weight % Scoring Methodology Customized Options Fastest Delivery Score…" at bounding box center [402, 225] width 480 height 172
click at [273, 185] on input "number" at bounding box center [276, 182] width 47 height 16
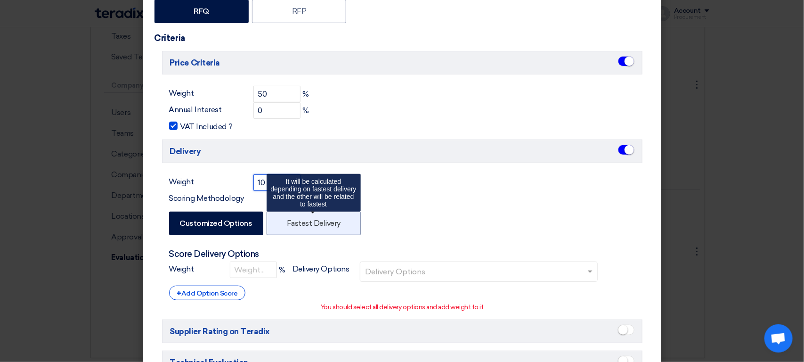
type input "10"
click at [325, 234] on label "Fastest Delivery" at bounding box center [313, 223] width 94 height 24
click at [293, 225] on input "Fastest Delivery" at bounding box center [290, 222] width 6 height 6
radio input "false"
radio input "true"
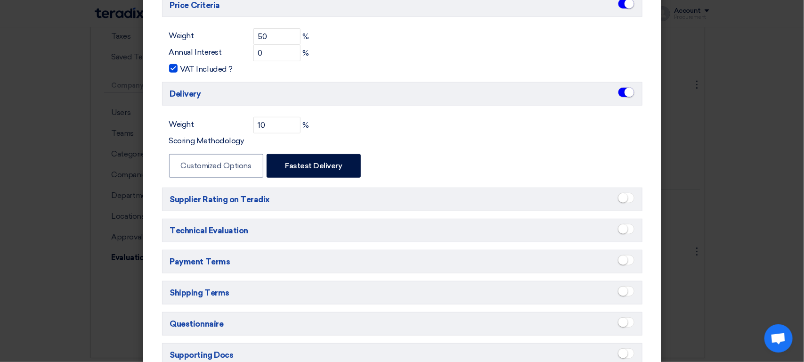
scroll to position [179, 0]
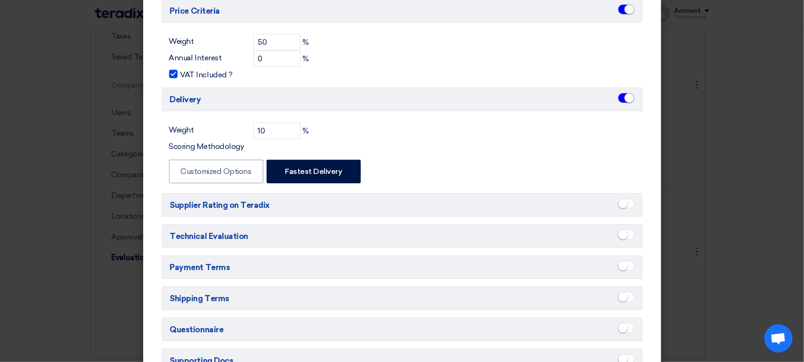
click at [206, 239] on h5 "Technical Evaluation" at bounding box center [402, 236] width 480 height 24
click at [622, 236] on small at bounding box center [622, 234] width 9 height 9
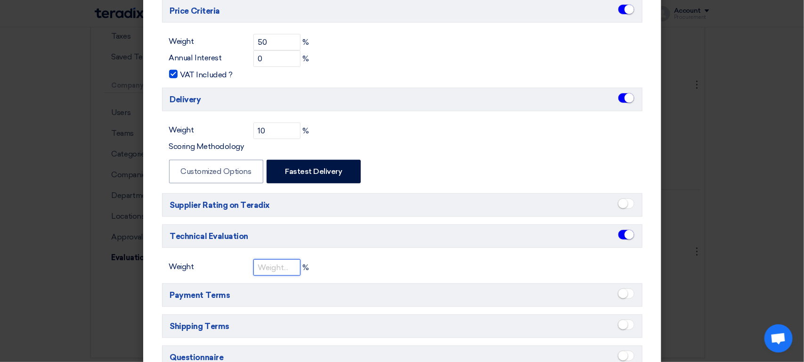
click at [263, 268] on input "number" at bounding box center [276, 267] width 47 height 16
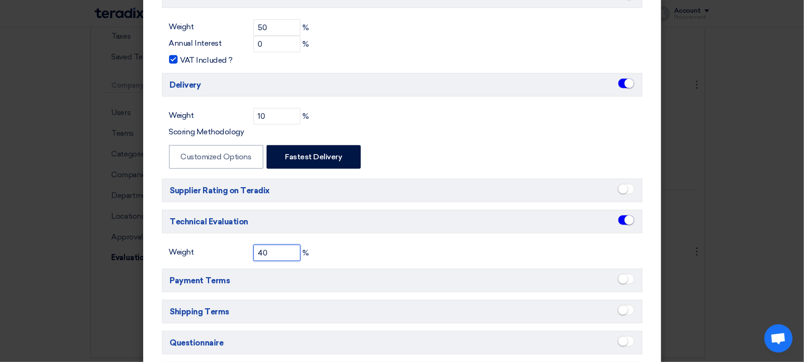
scroll to position [165, 0]
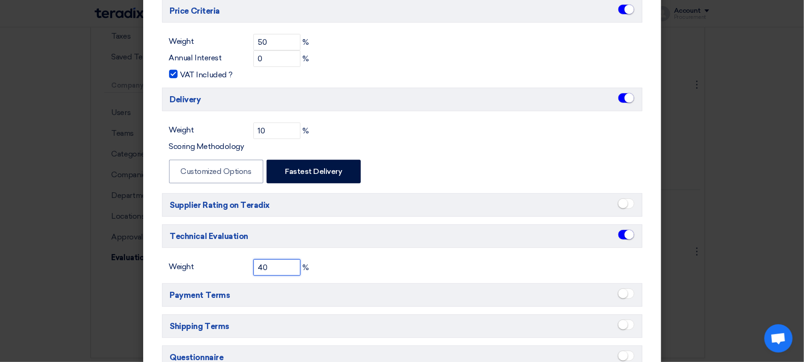
type input "40"
click at [327, 265] on div "Weight 40 %" at bounding box center [402, 267] width 480 height 16
click at [222, 245] on h5 "Technical Evaluation" at bounding box center [402, 236] width 480 height 24
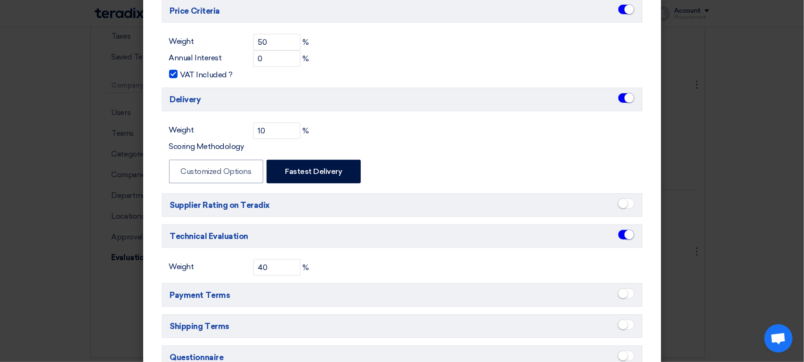
click at [201, 233] on h5 "Technical Evaluation" at bounding box center [402, 236] width 480 height 24
click at [275, 238] on h5 "Technical Evaluation" at bounding box center [402, 236] width 480 height 24
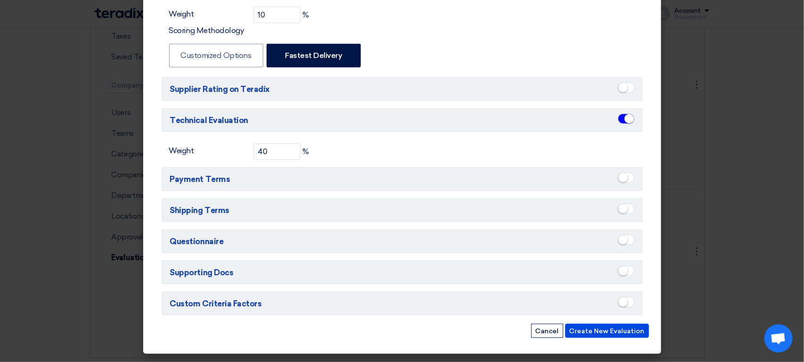
scroll to position [280, 0]
click at [207, 185] on h5 "Payment Terms" at bounding box center [402, 180] width 480 height 24
click at [209, 220] on h5 "Shipping Terms" at bounding box center [402, 211] width 480 height 24
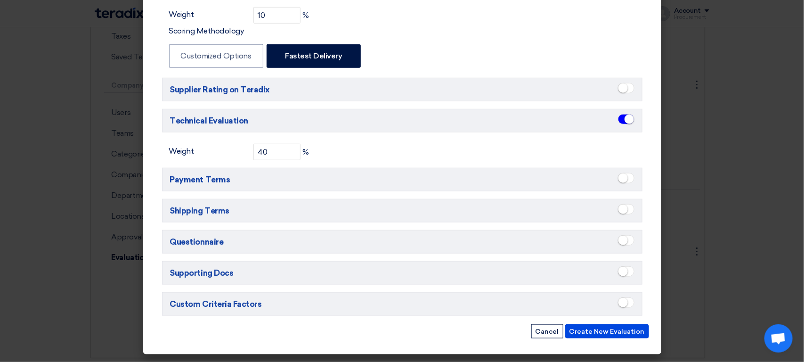
click at [209, 220] on h5 "Shipping Terms" at bounding box center [402, 211] width 480 height 24
click at [198, 247] on h5 "Questionnaire" at bounding box center [402, 242] width 480 height 24
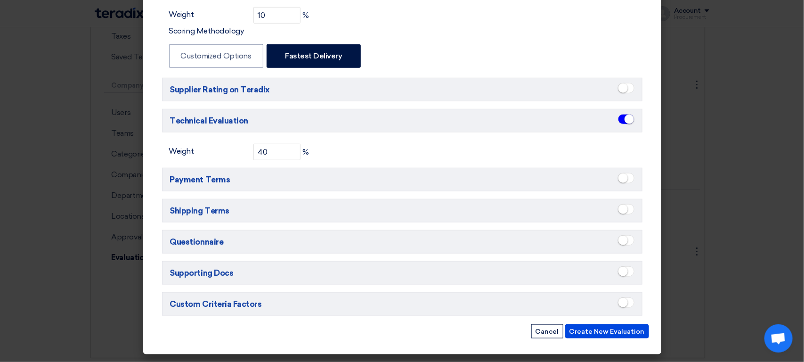
click at [215, 278] on h5 "Supporting Docs" at bounding box center [402, 273] width 480 height 24
click at [212, 313] on h5 "Custom Criteria Factors" at bounding box center [402, 304] width 480 height 24
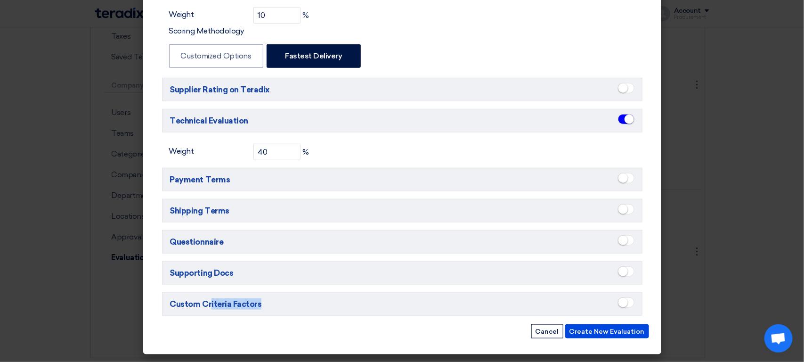
click at [212, 313] on h5 "Custom Criteria Factors" at bounding box center [402, 304] width 480 height 24
click at [619, 307] on small at bounding box center [622, 301] width 9 height 9
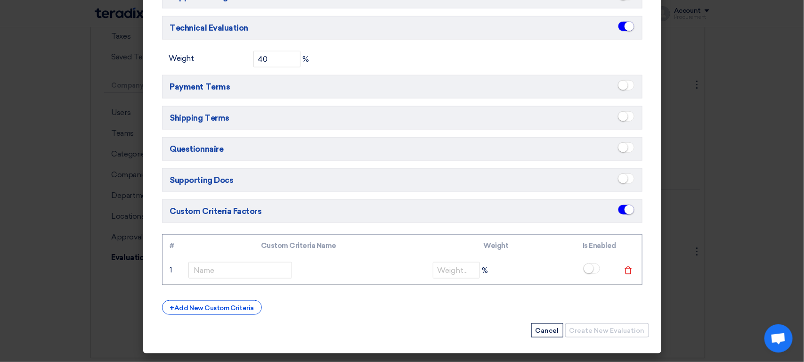
scroll to position [380, 0]
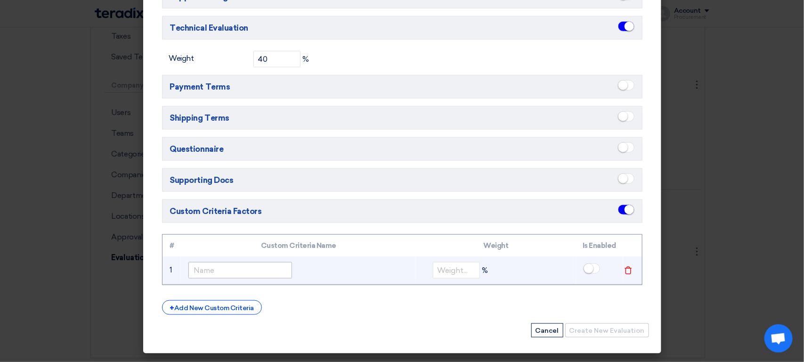
click at [208, 275] on td at bounding box center [298, 270] width 235 height 28
click at [208, 275] on input "text" at bounding box center [240, 270] width 104 height 16
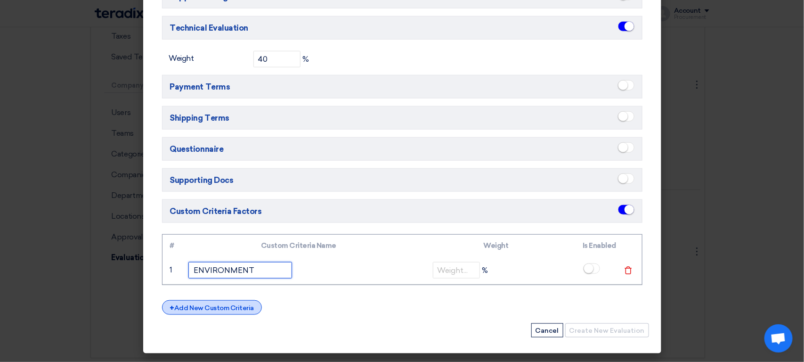
type input "ENVIRONMENT"
click at [233, 308] on div "+ Add New Custom Criteria" at bounding box center [212, 307] width 100 height 15
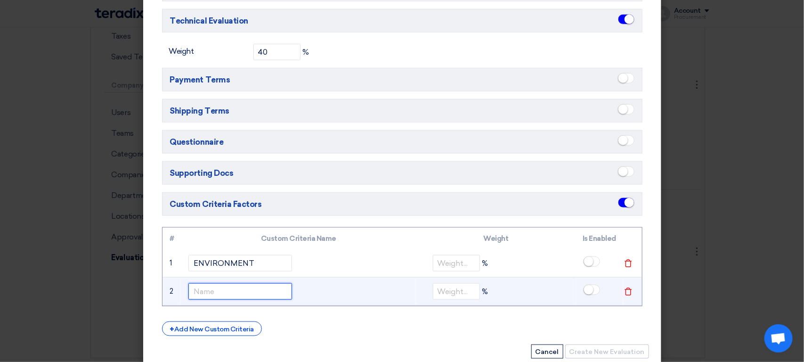
click at [230, 294] on input "text" at bounding box center [240, 291] width 104 height 16
type input "S"
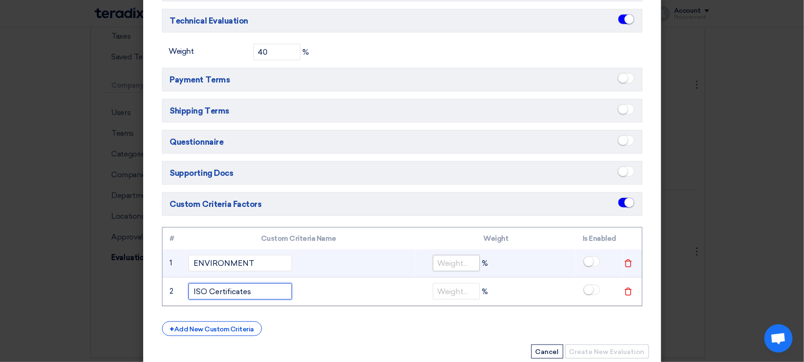
type input "ISO Certificates"
click at [442, 267] on input "number" at bounding box center [456, 263] width 47 height 16
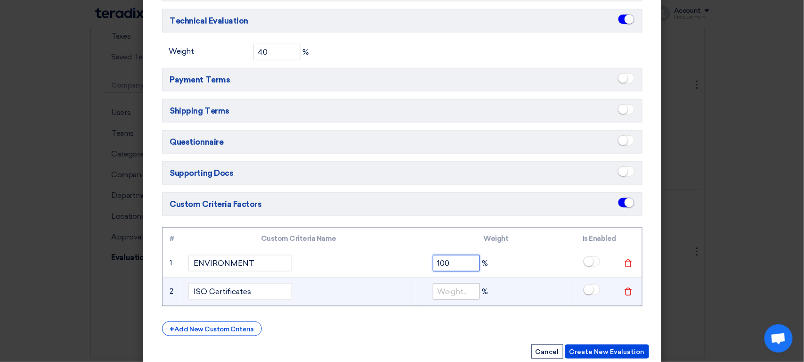
type input "100"
click at [453, 299] on input "number" at bounding box center [456, 291] width 47 height 16
type input "20"
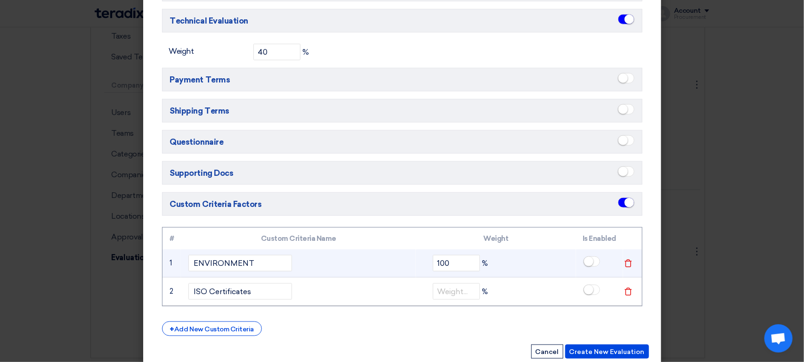
click at [624, 267] on icon "Delete" at bounding box center [628, 263] width 8 height 8
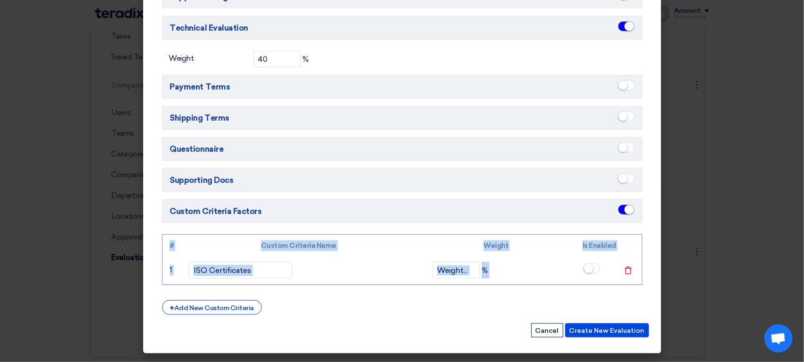
click at [624, 272] on icon "Delete" at bounding box center [628, 270] width 8 height 8
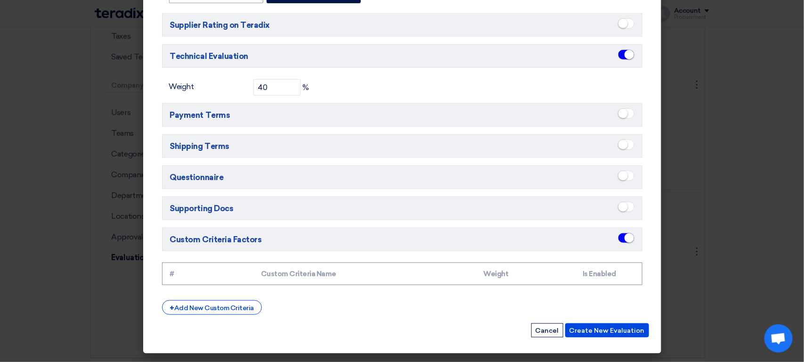
click at [290, 242] on h5 "Custom Criteria Factors" at bounding box center [402, 239] width 480 height 24
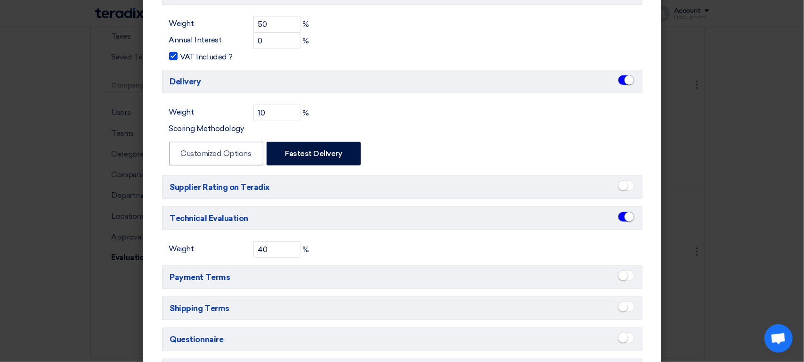
scroll to position [180, 0]
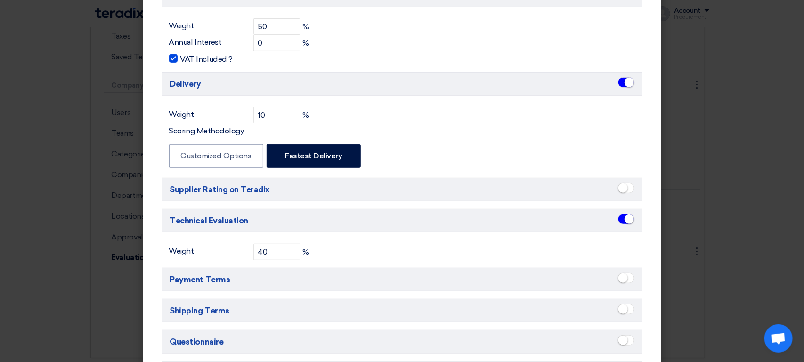
click at [218, 224] on h5 "Technical Evaluation" at bounding box center [402, 221] width 480 height 24
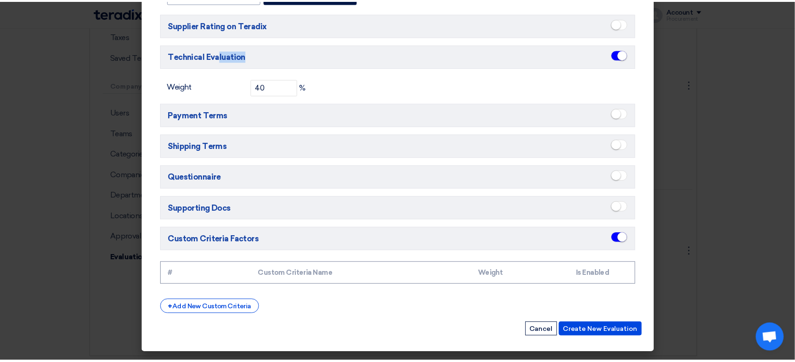
scroll to position [351, 0]
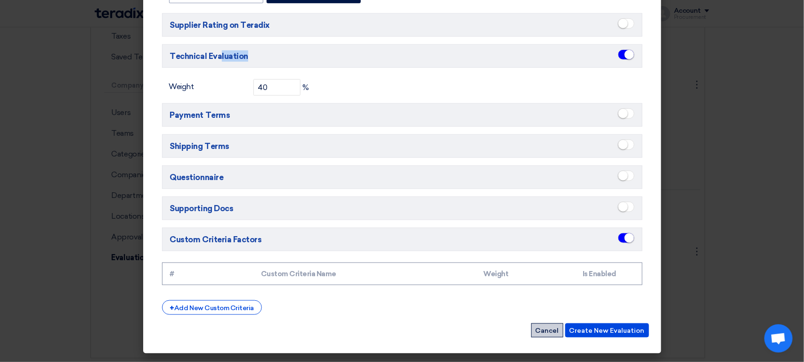
click at [540, 334] on button "Cancel" at bounding box center [547, 330] width 32 height 14
